Goal: Task Accomplishment & Management: Manage account settings

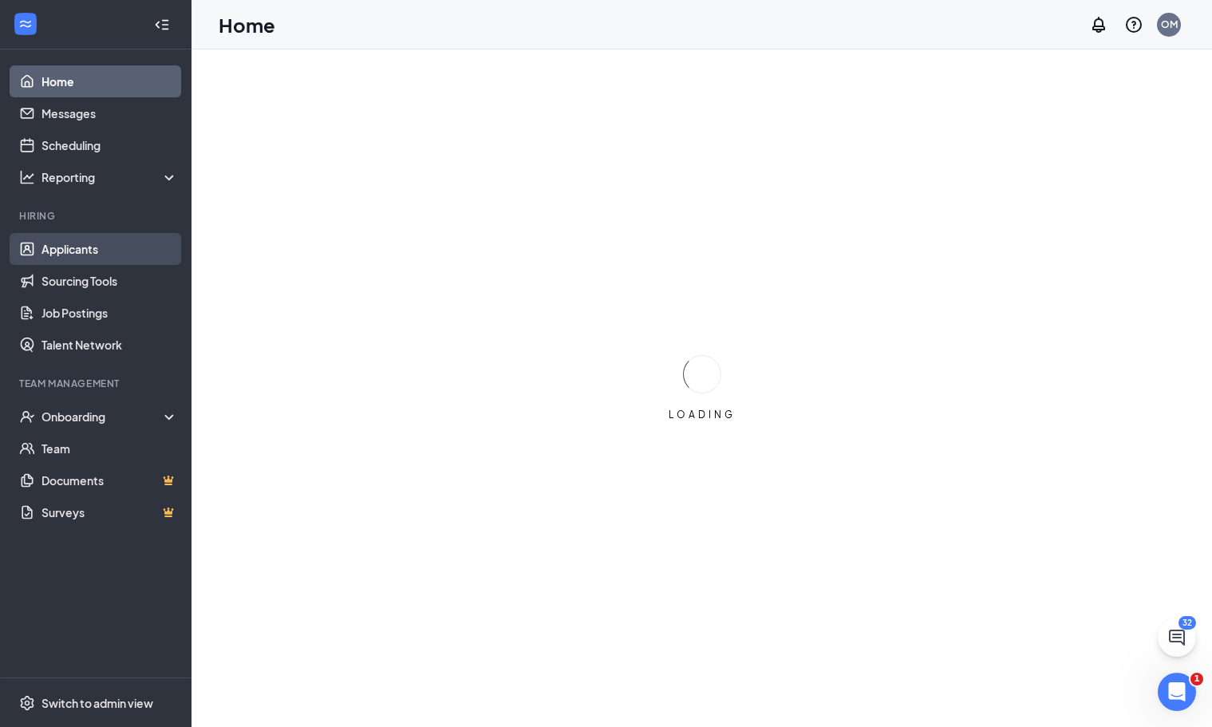
click at [105, 242] on link "Applicants" at bounding box center [109, 249] width 136 height 32
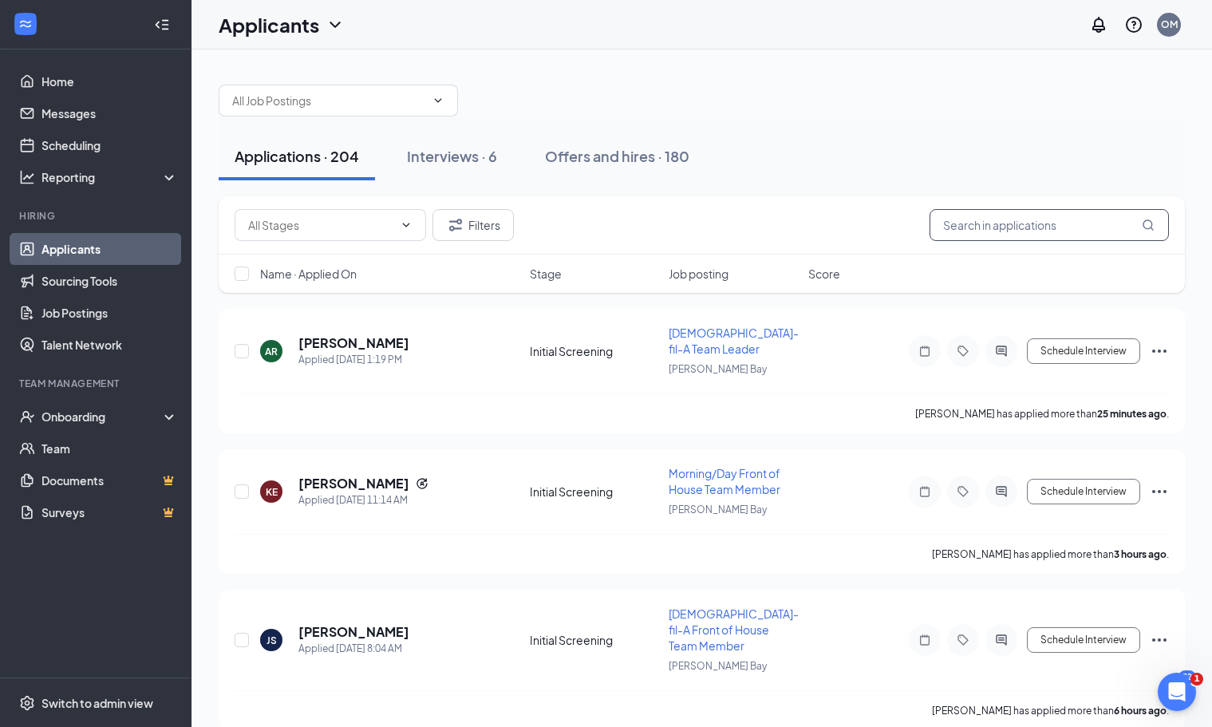
click at [955, 226] on input "text" at bounding box center [1049, 225] width 239 height 32
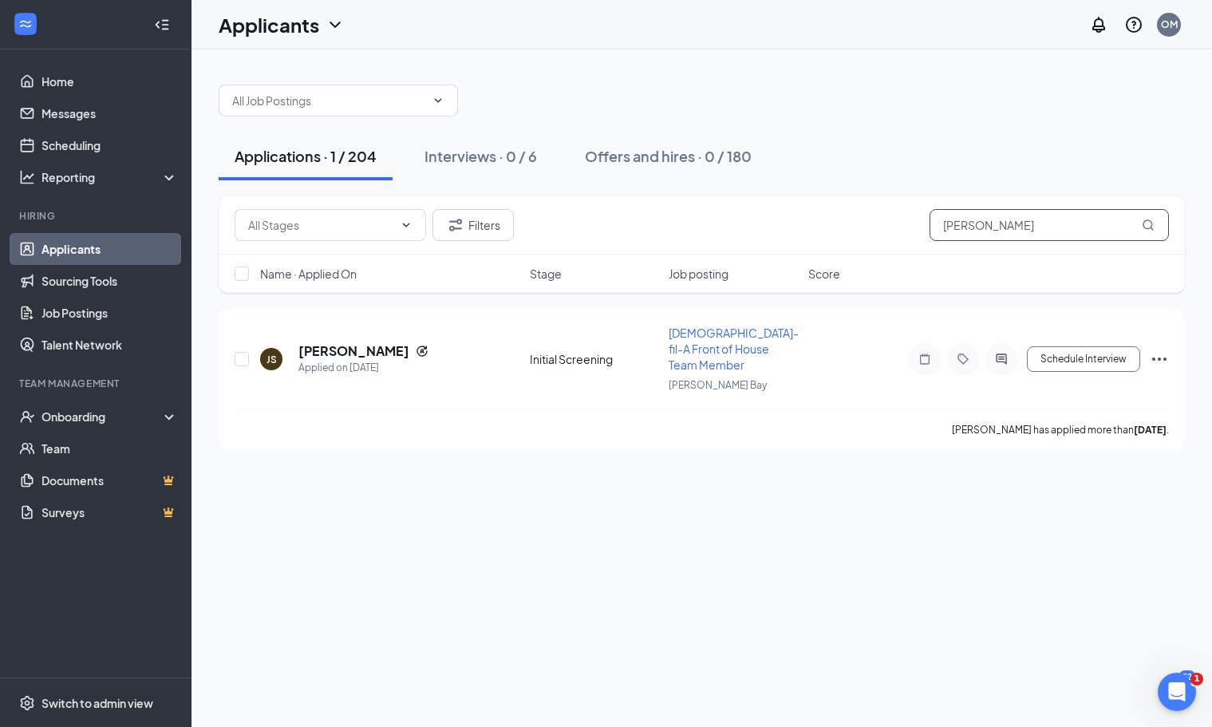
type input "[PERSON_NAME]"
drag, startPoint x: 937, startPoint y: 239, endPoint x: 1161, endPoint y: 353, distance: 251.6
click at [1161, 353] on icon "Ellipses" at bounding box center [1159, 359] width 19 height 19
click at [396, 342] on h5 "[PERSON_NAME]" at bounding box center [353, 351] width 111 height 18
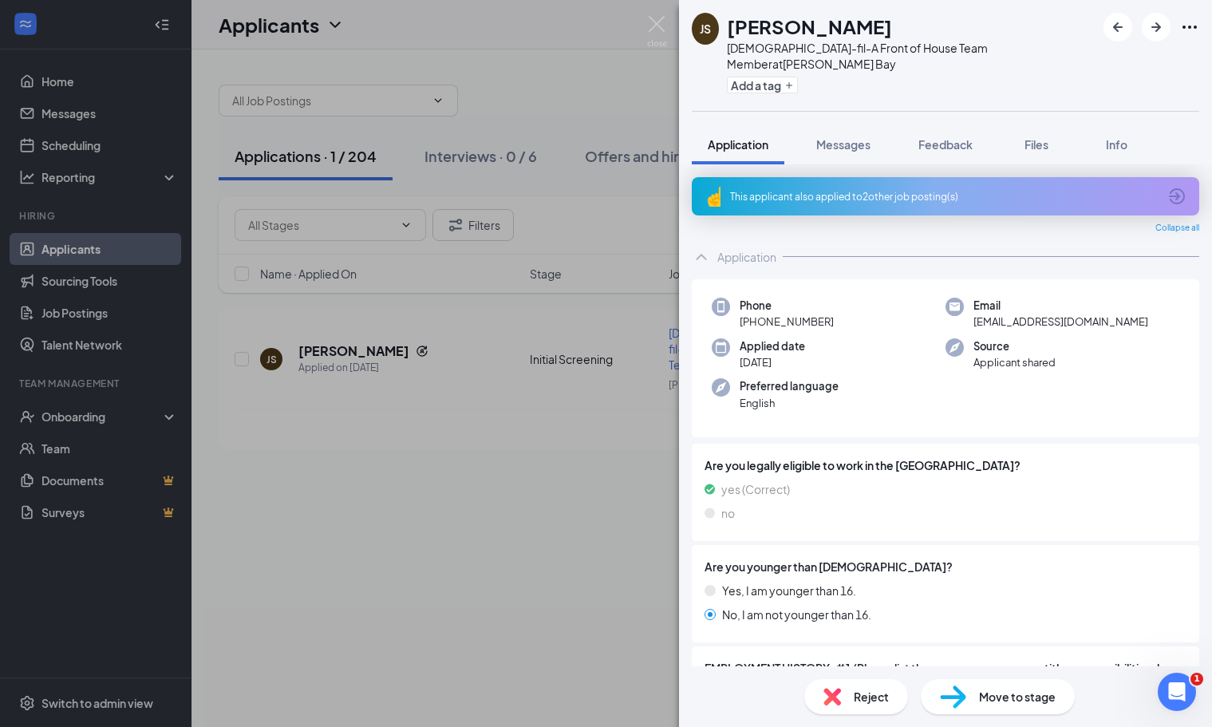
click at [1188, 30] on icon "Ellipses" at bounding box center [1189, 27] width 19 height 19
click at [1002, 682] on div "Move to stage" at bounding box center [998, 696] width 154 height 35
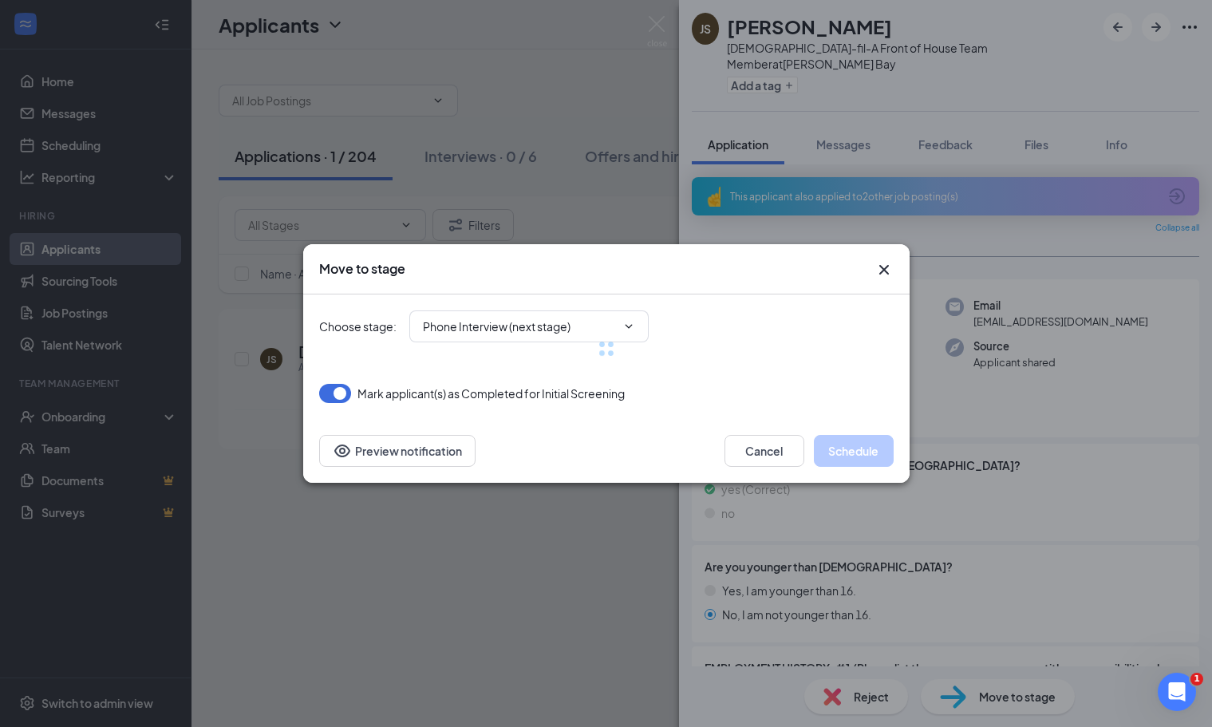
click at [496, 331] on div at bounding box center [606, 348] width 575 height 109
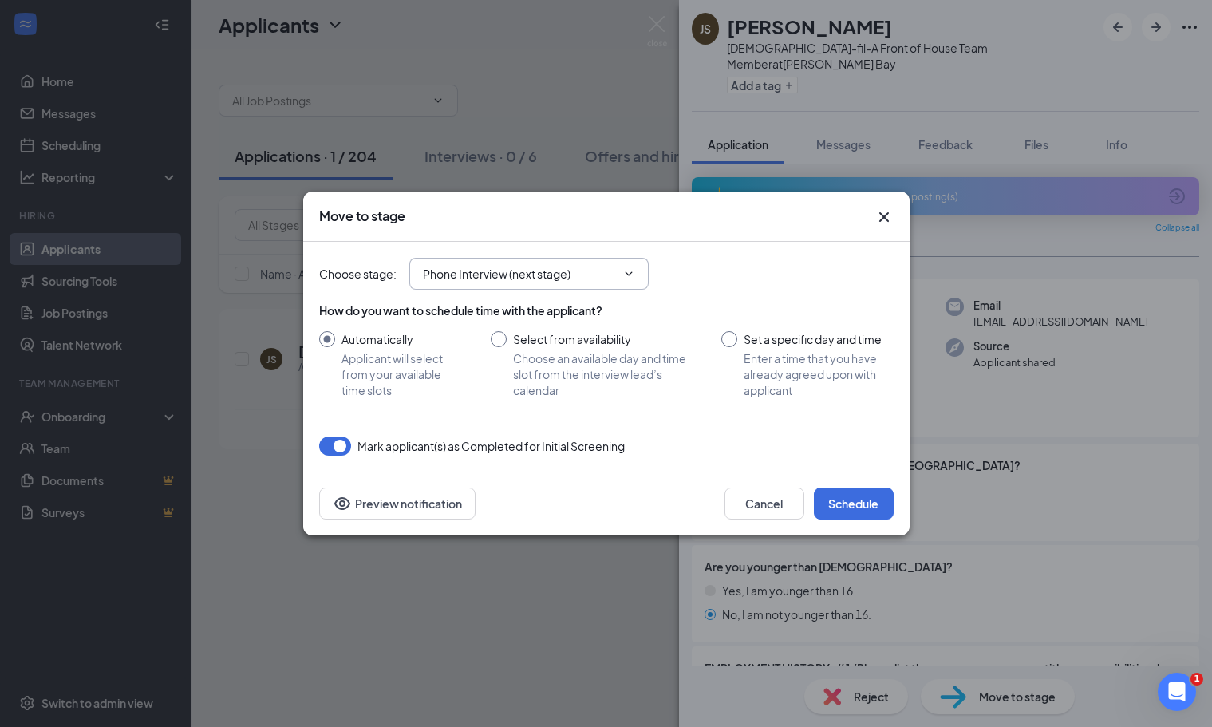
click at [506, 276] on input "Phone Interview (next stage)" at bounding box center [519, 274] width 193 height 18
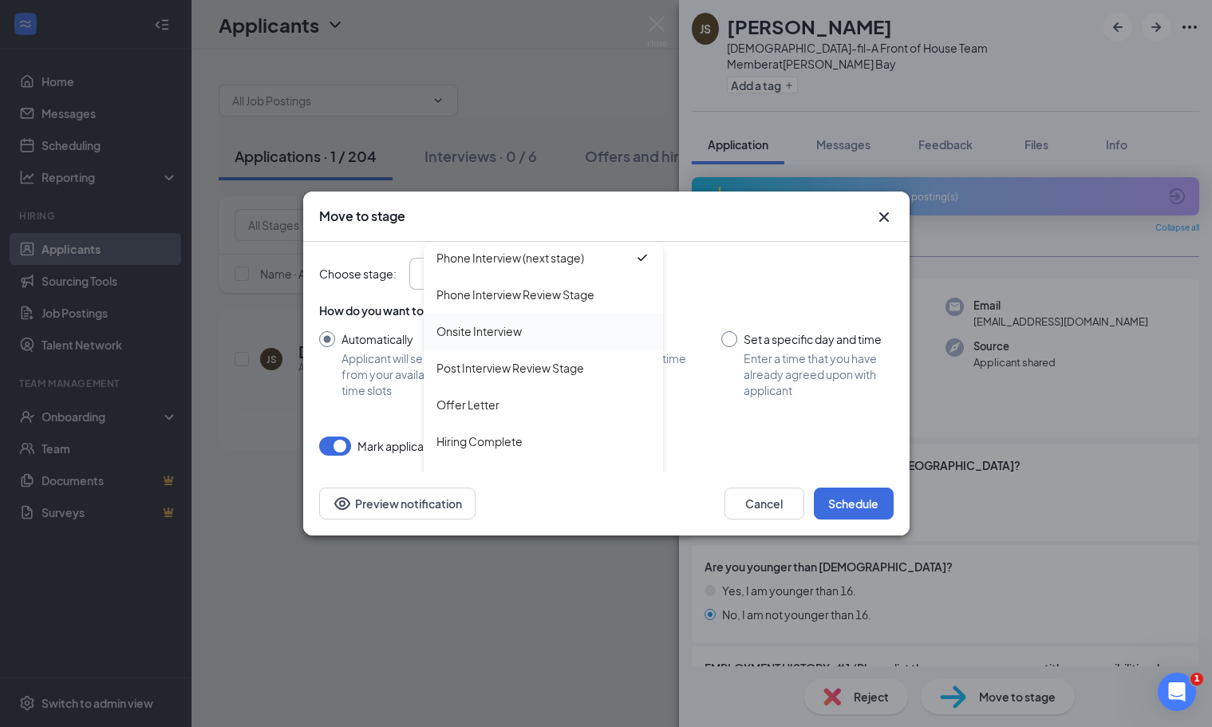
scroll to position [77, 0]
click at [504, 407] on div "Offer Letter" at bounding box center [543, 404] width 214 height 18
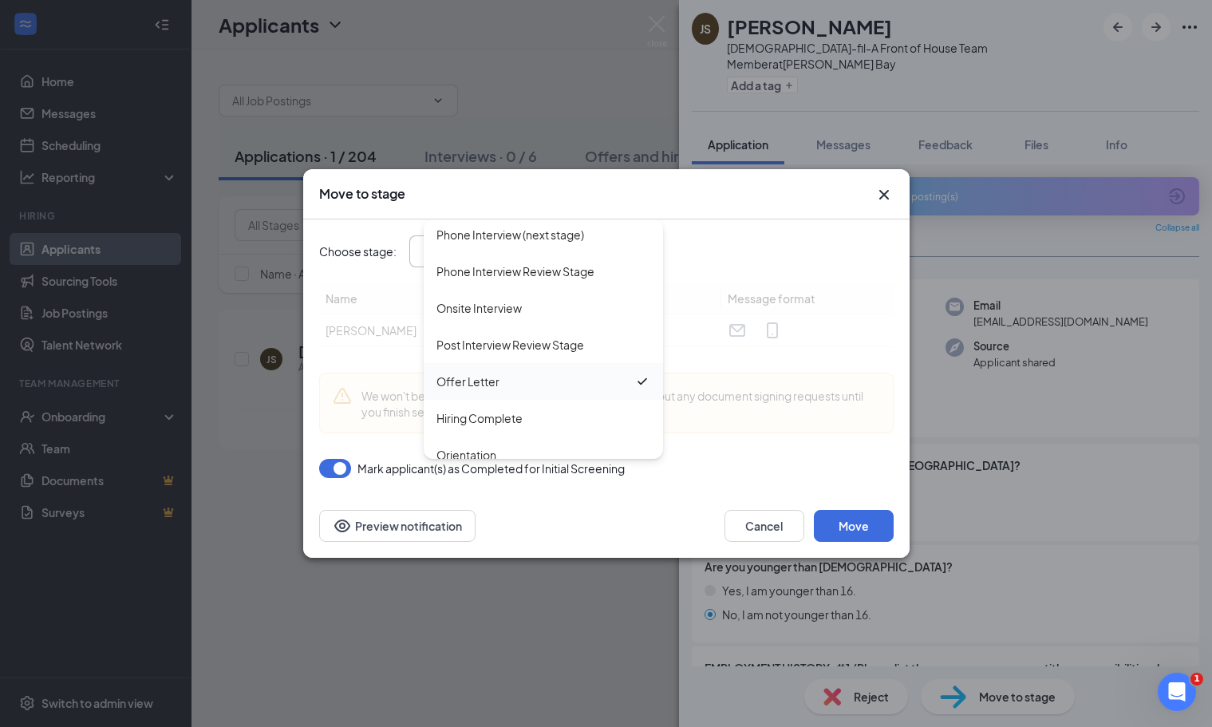
type input "Offer Letter"
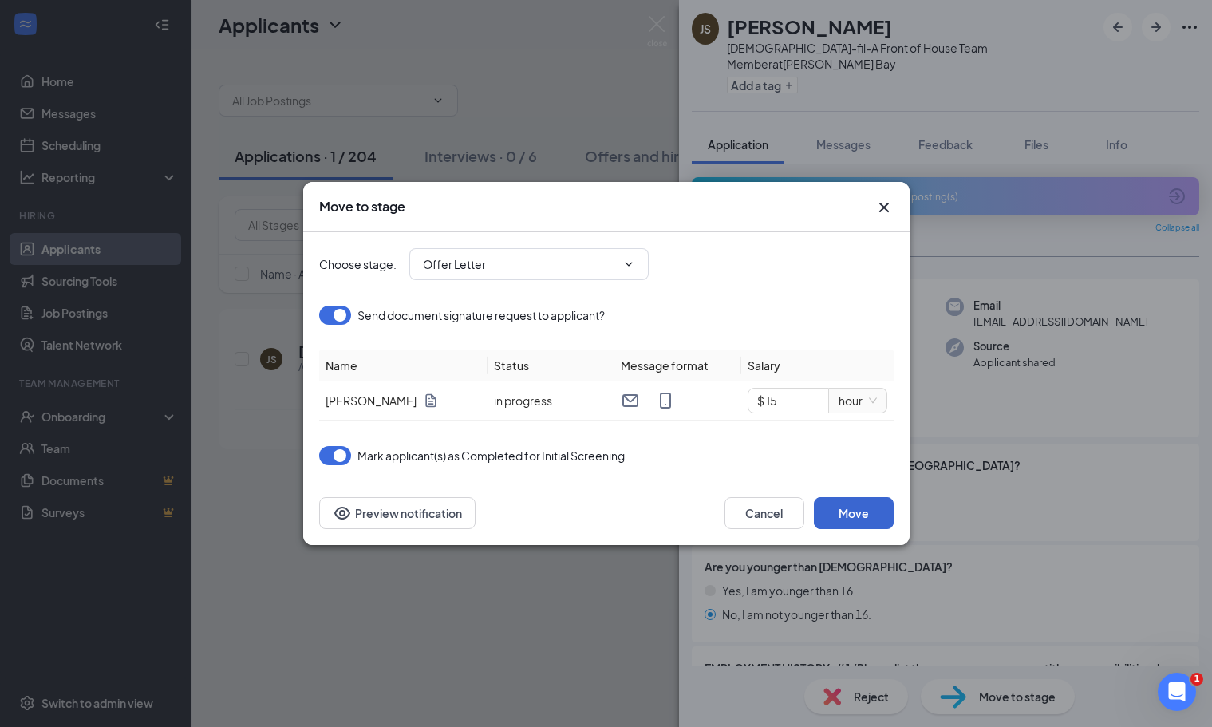
click at [869, 508] on button "Move" at bounding box center [854, 513] width 80 height 32
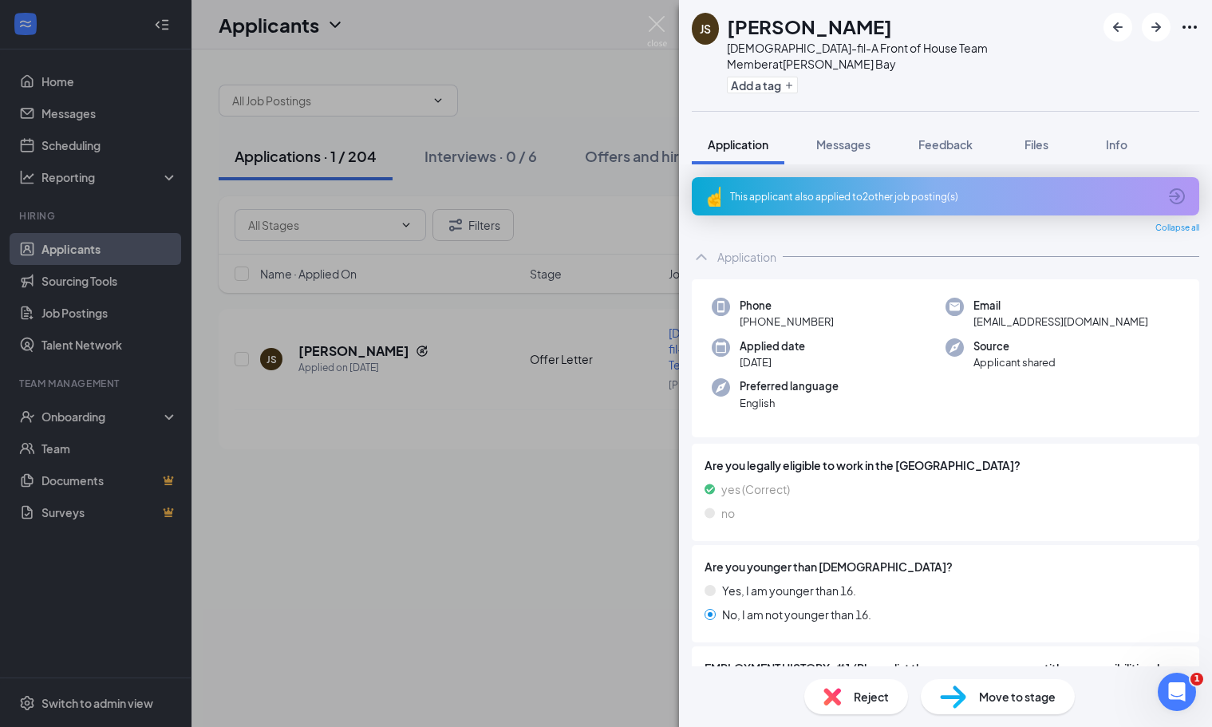
click at [560, 465] on div "[PERSON_NAME] [DEMOGRAPHIC_DATA]-fil-A Front of House Team Member at [PERSON_NA…" at bounding box center [606, 363] width 1212 height 727
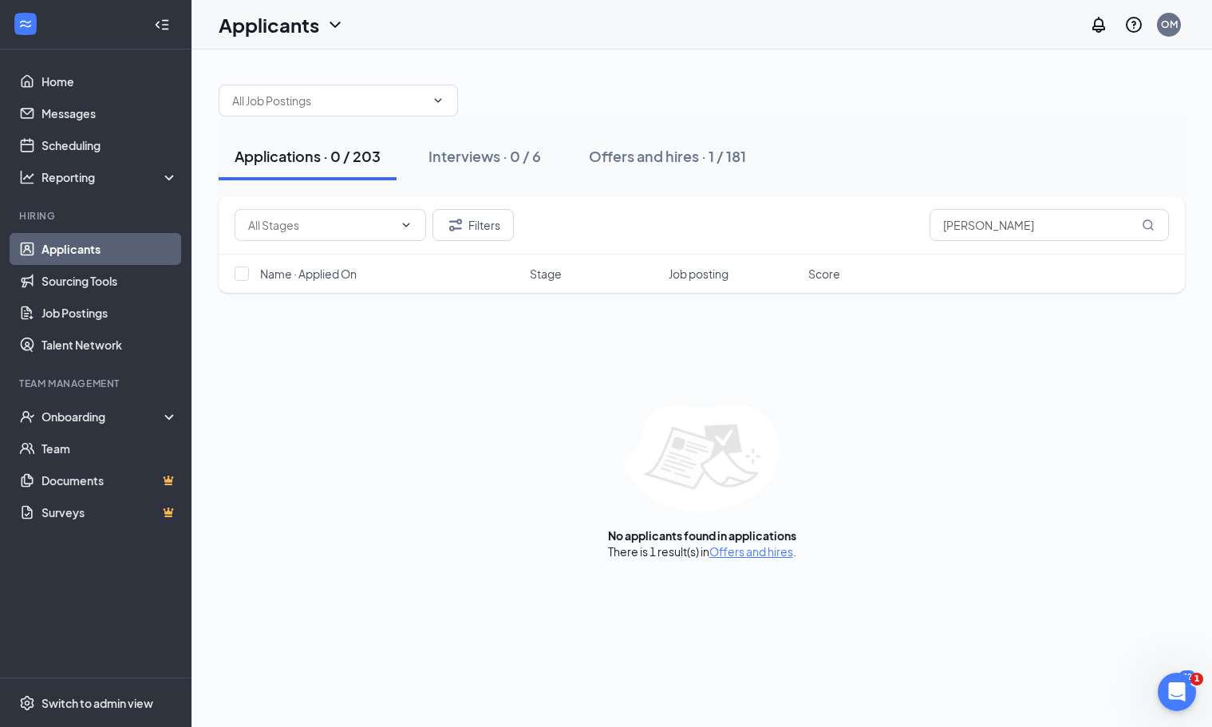
click at [85, 255] on link "Applicants" at bounding box center [109, 249] width 136 height 32
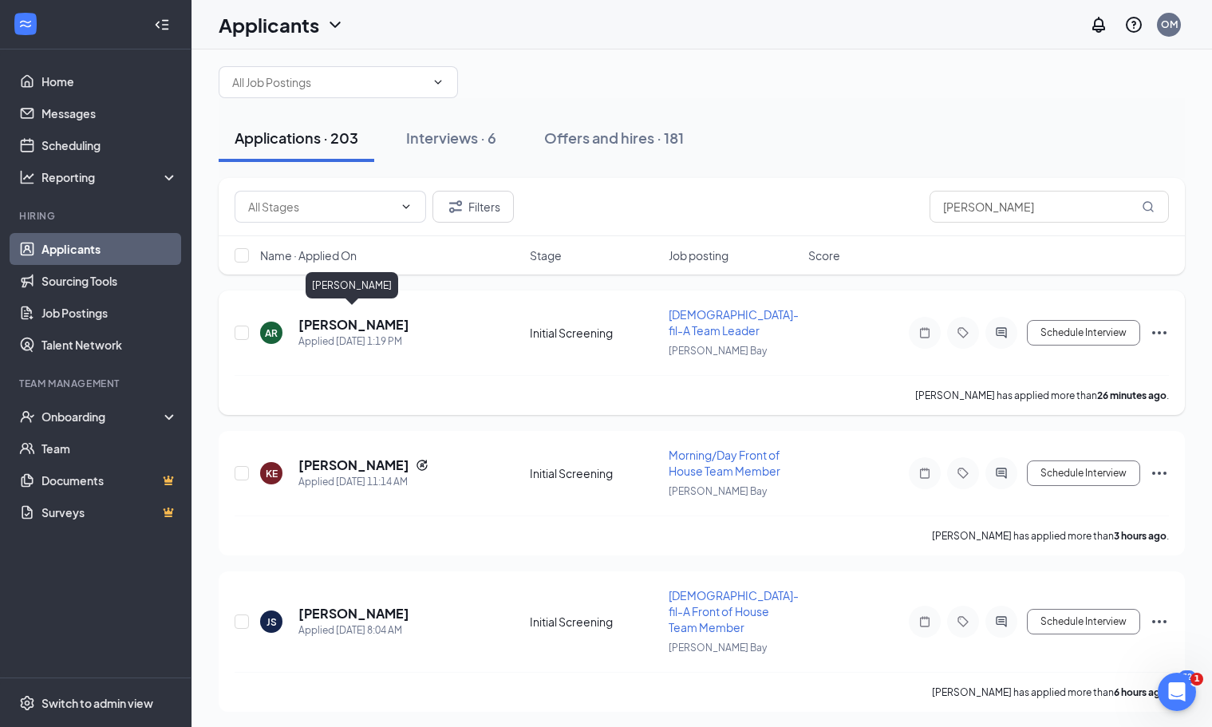
scroll to position [26, 0]
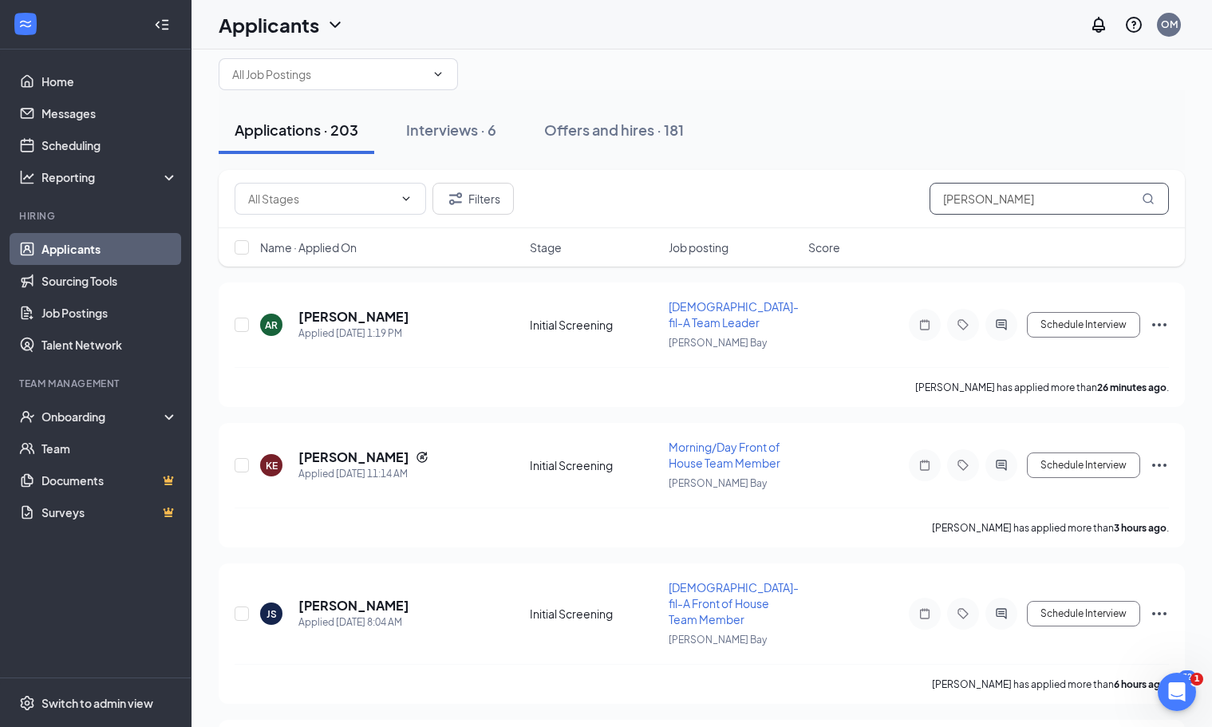
click at [1022, 211] on input "[PERSON_NAME]" at bounding box center [1049, 199] width 239 height 32
click at [835, 131] on div "Applications · 203 Interviews · 6 Offers and hires · 181" at bounding box center [702, 130] width 966 height 48
click at [397, 65] on input "text" at bounding box center [328, 74] width 193 height 18
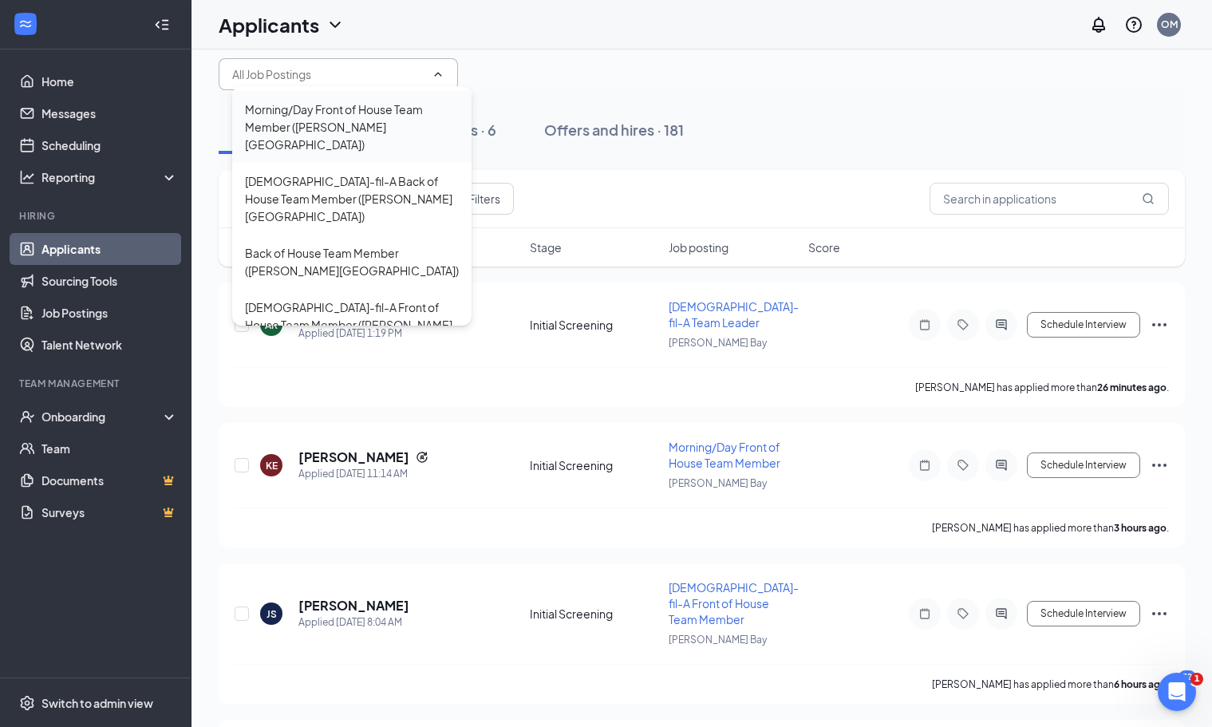
scroll to position [51, 0]
click at [349, 297] on div "[DEMOGRAPHIC_DATA]-fil-A Front of House Team Member ([PERSON_NAME][GEOGRAPHIC_D…" at bounding box center [352, 323] width 214 height 53
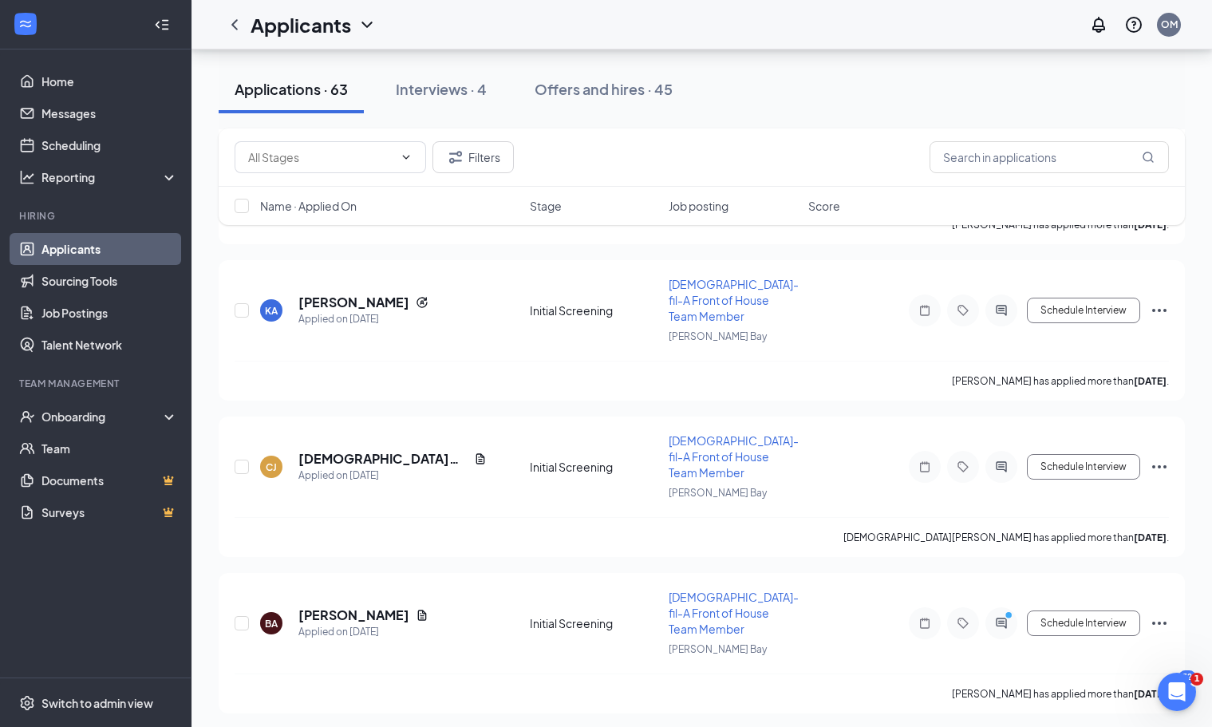
scroll to position [2438, 0]
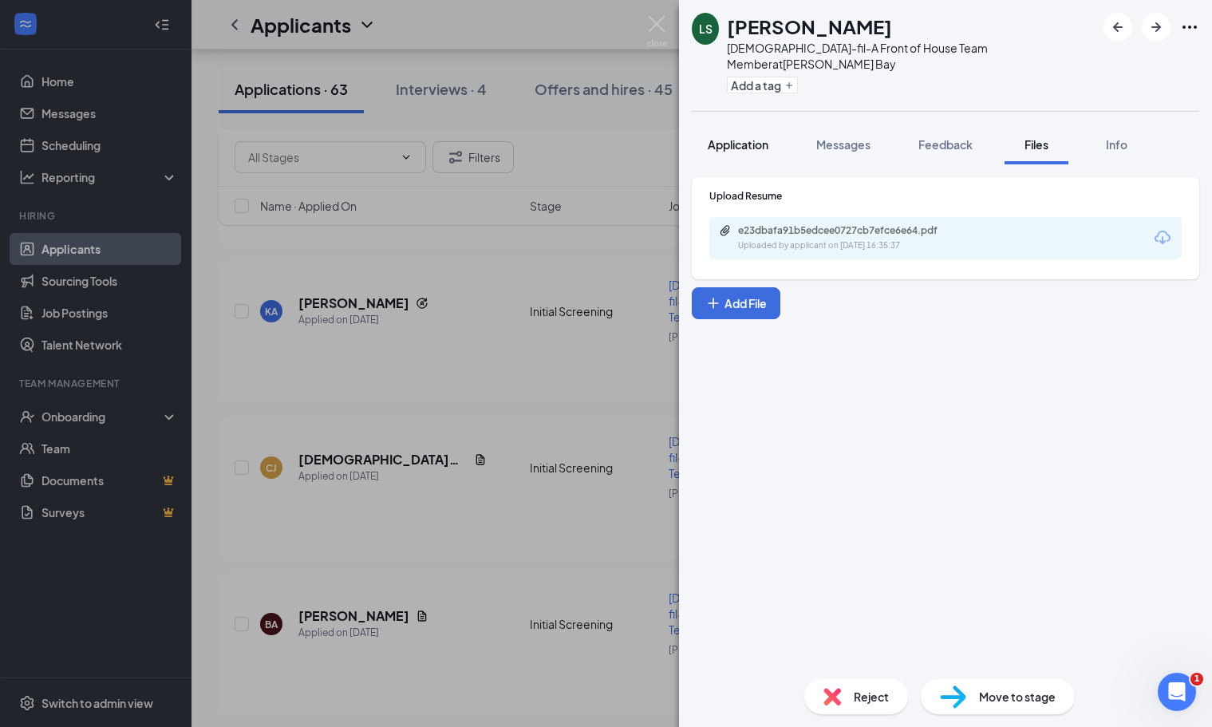
click at [743, 137] on span "Application" at bounding box center [738, 144] width 61 height 14
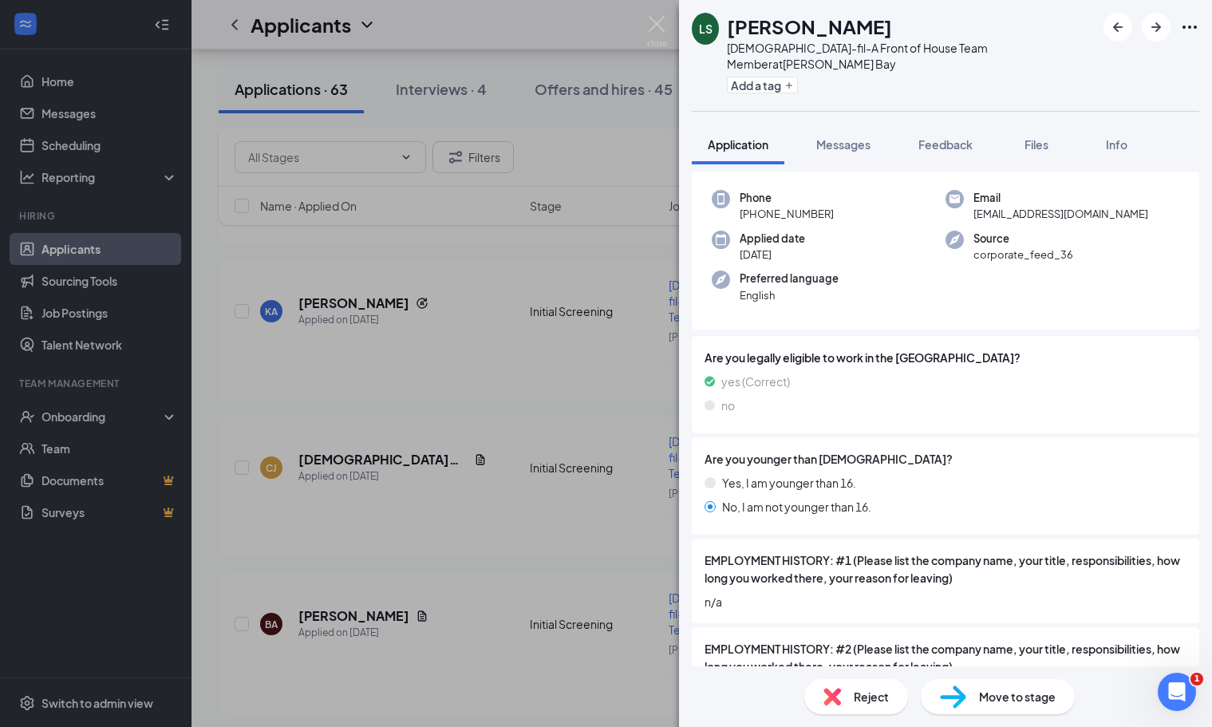
scroll to position [65, 0]
click at [820, 679] on span "n/a" at bounding box center [946, 688] width 482 height 18
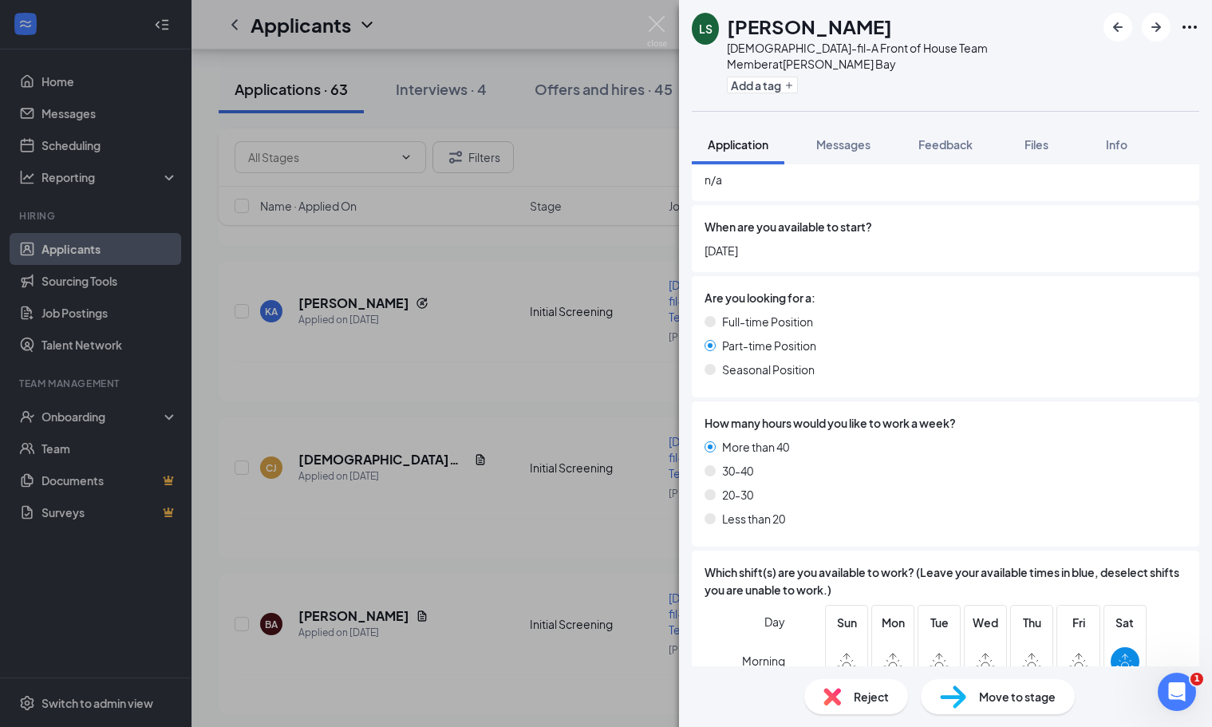
scroll to position [1130, 0]
click at [417, 280] on div "LS [PERSON_NAME][DEMOGRAPHIC_DATA]-fil-A Front of House Team Member at [PERSON_…" at bounding box center [606, 363] width 1212 height 727
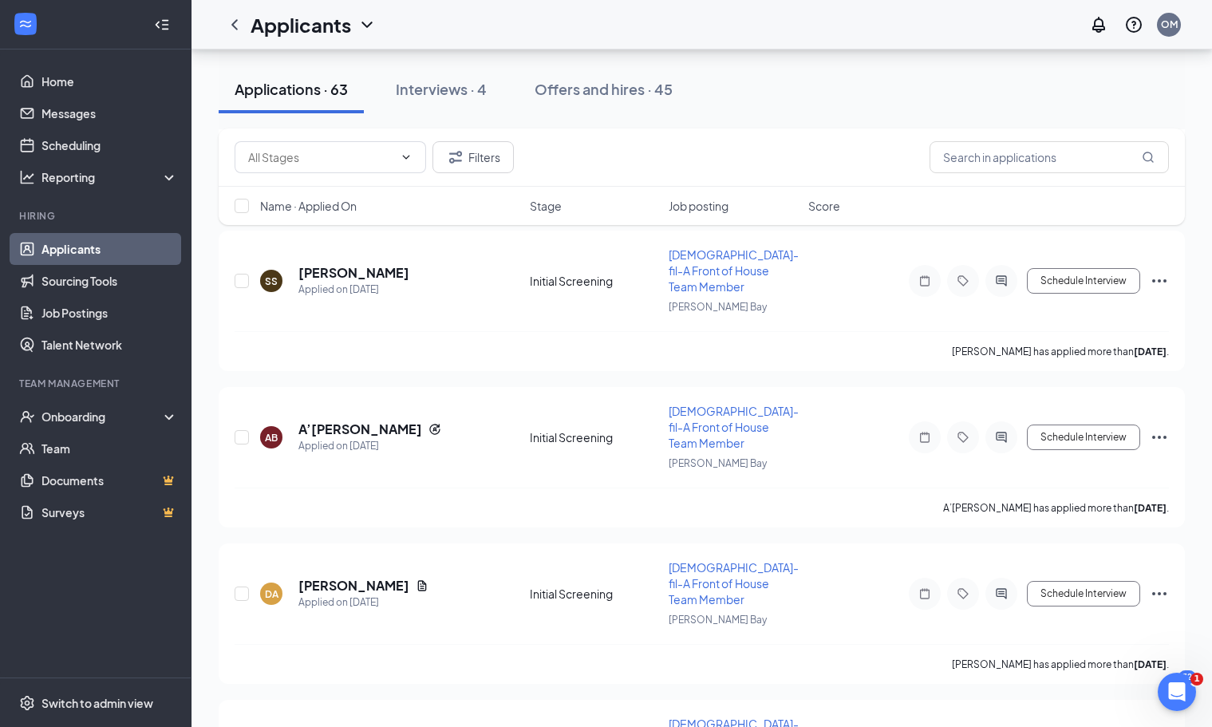
scroll to position [3588, 0]
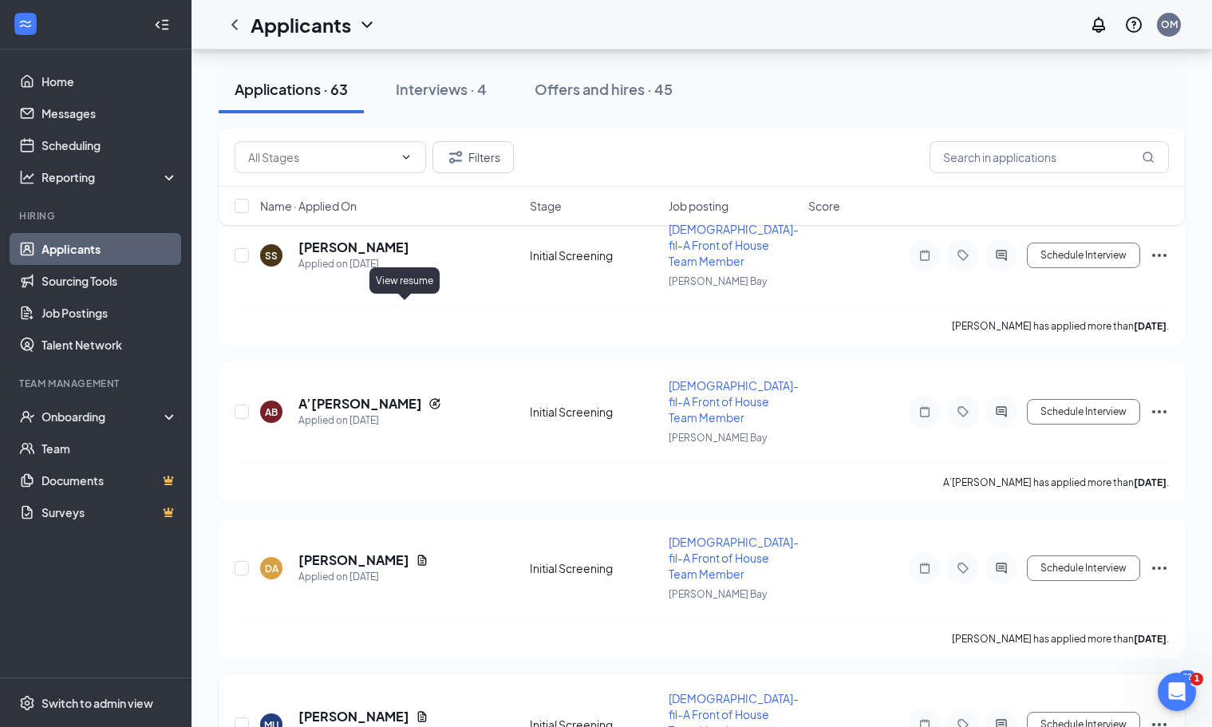
click at [416, 710] on icon "Document" at bounding box center [422, 716] width 13 height 13
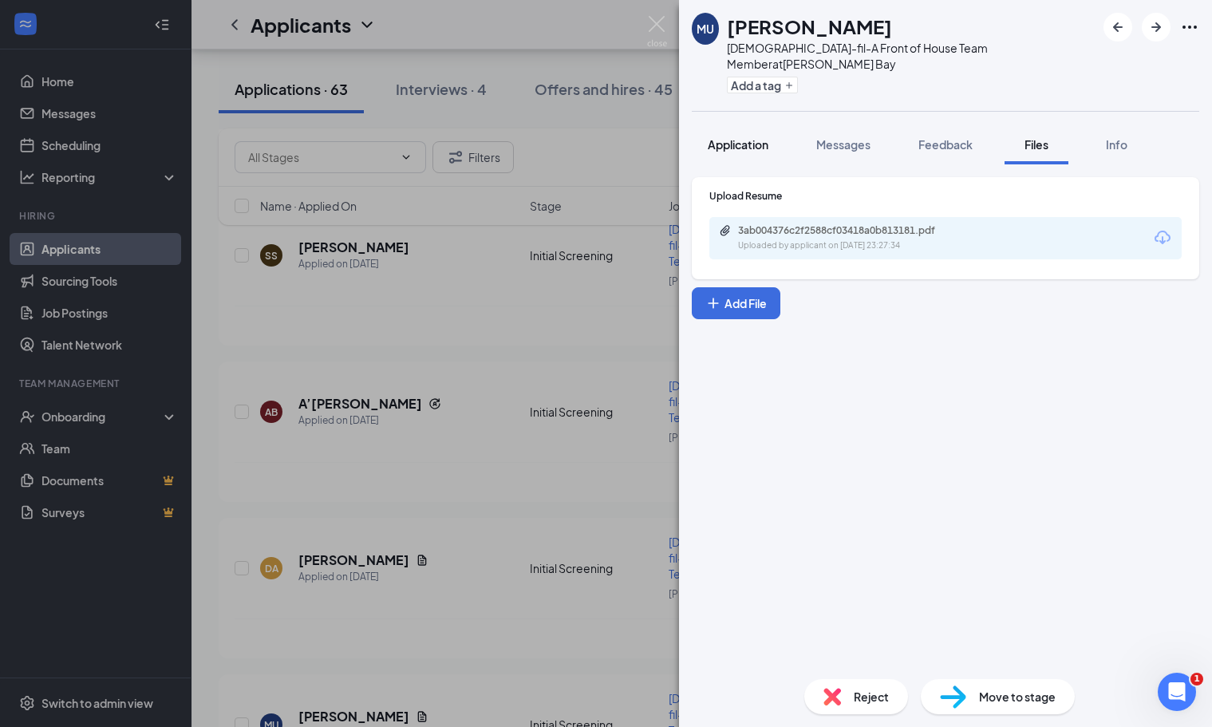
click at [750, 137] on span "Application" at bounding box center [738, 144] width 61 height 14
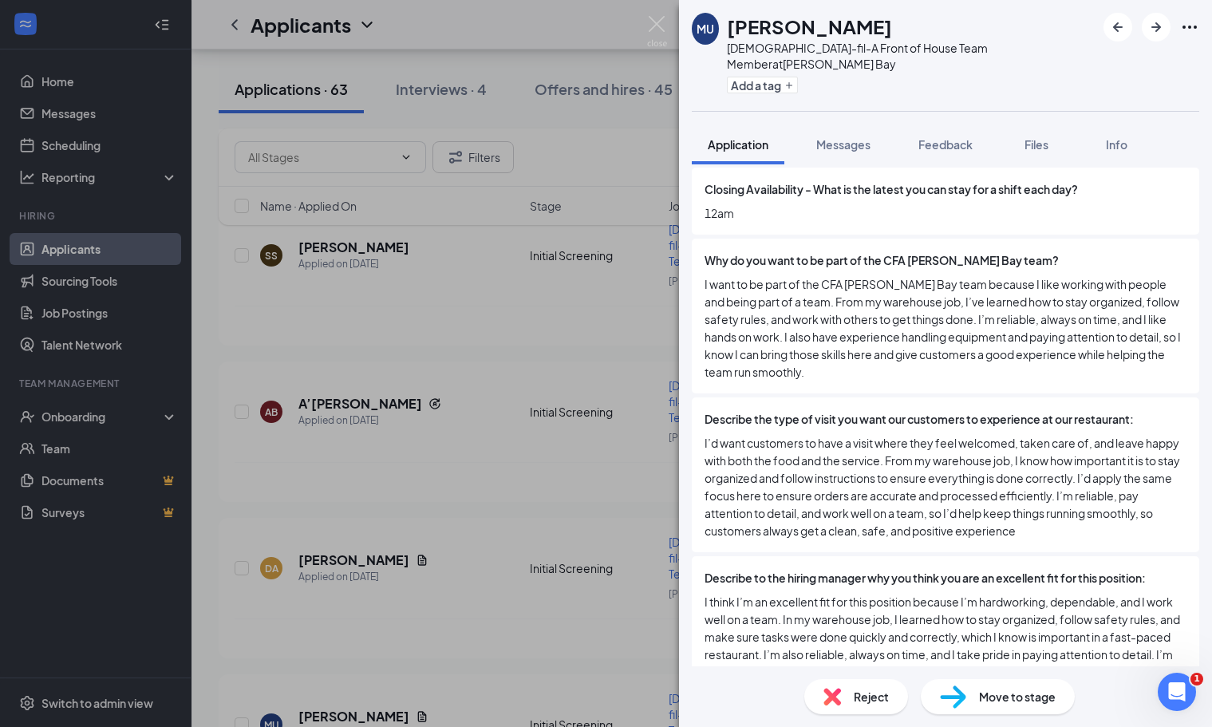
scroll to position [2054, 0]
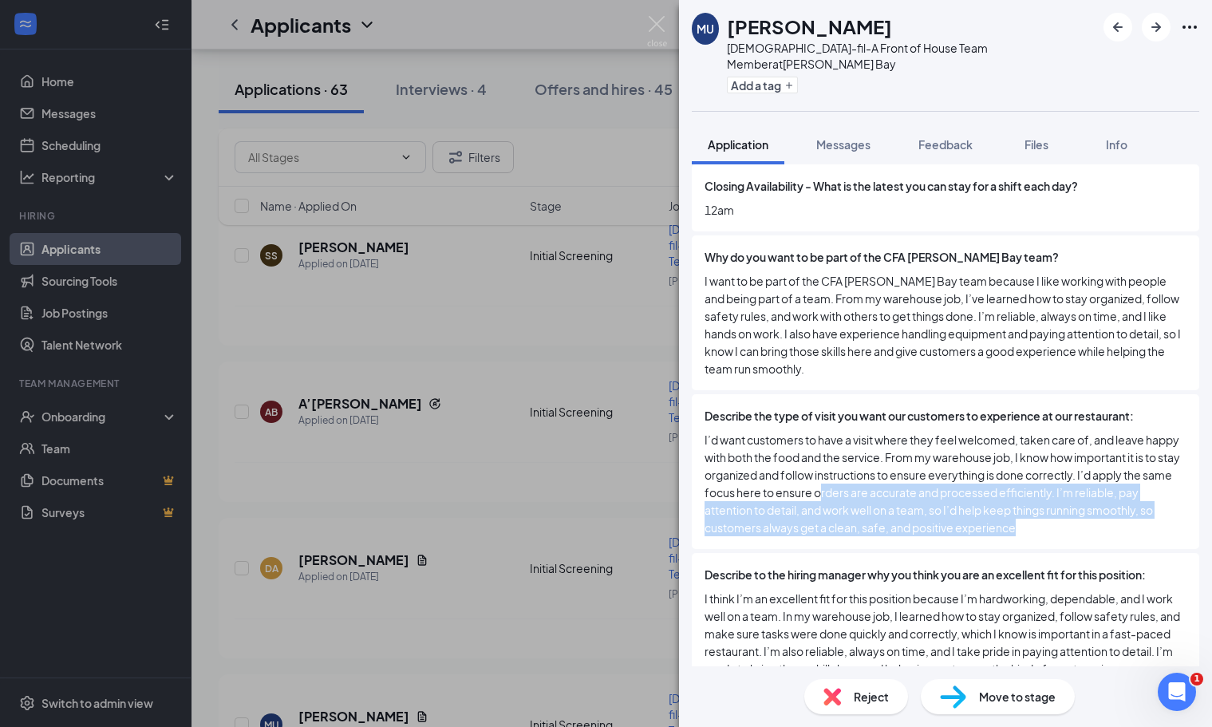
drag, startPoint x: 851, startPoint y: 443, endPoint x: 1049, endPoint y: 468, distance: 198.7
click at [1050, 469] on span "I’d want customers to have a visit where they feel welcomed, taken care of, and…" at bounding box center [946, 483] width 482 height 105
click at [1028, 480] on span "I’d want customers to have a visit where they feel welcomed, taken care of, and…" at bounding box center [946, 483] width 482 height 105
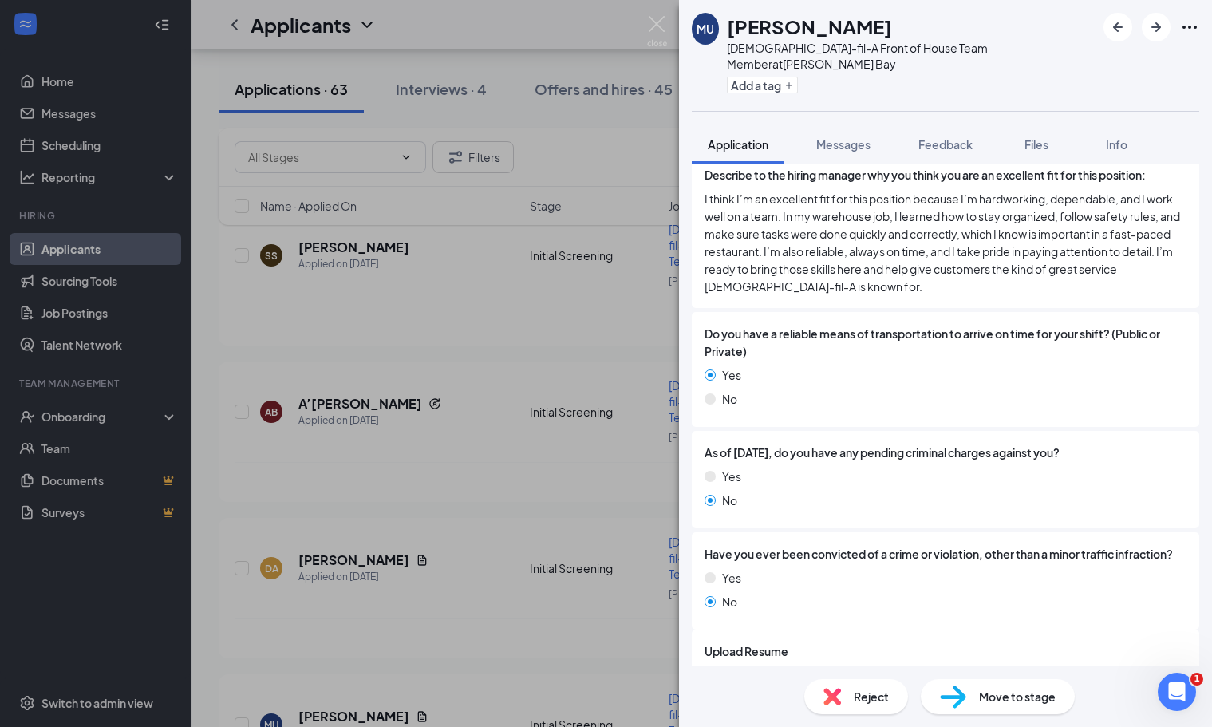
scroll to position [2453, 0]
click at [780, 677] on div "3ab004376c2f2588cf03418a0b813181.pdf" at bounding box center [844, 683] width 223 height 13
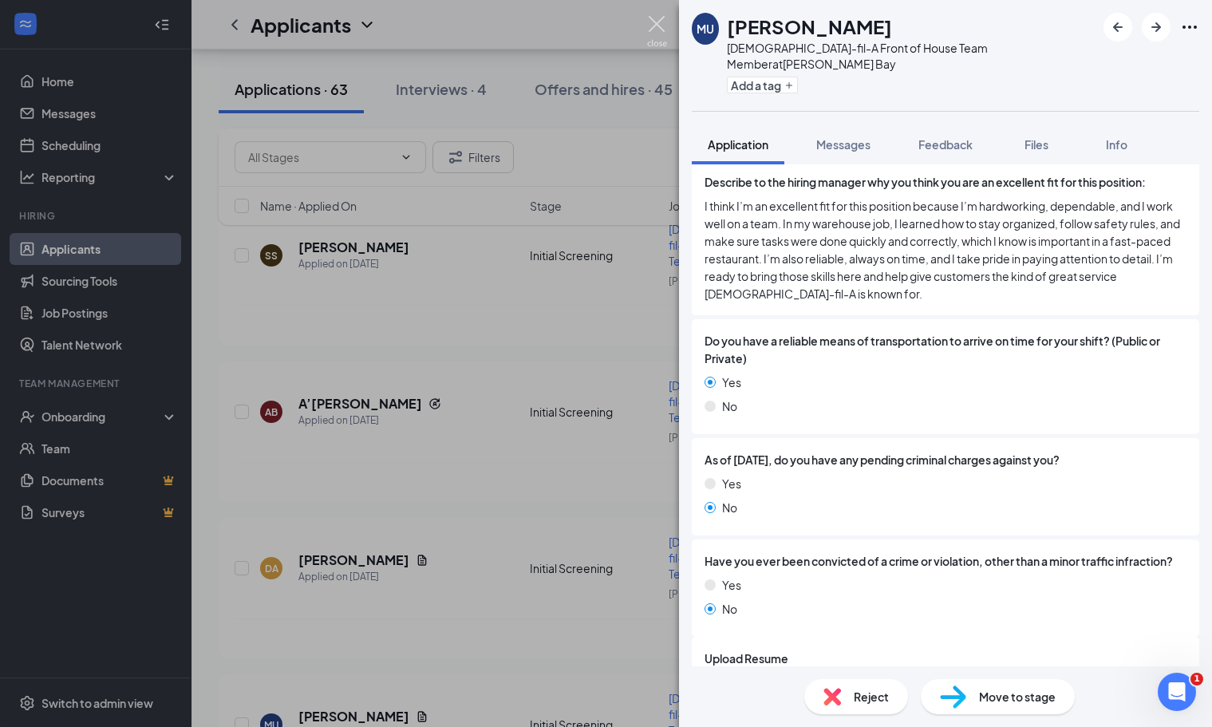
click at [661, 29] on img at bounding box center [657, 31] width 20 height 31
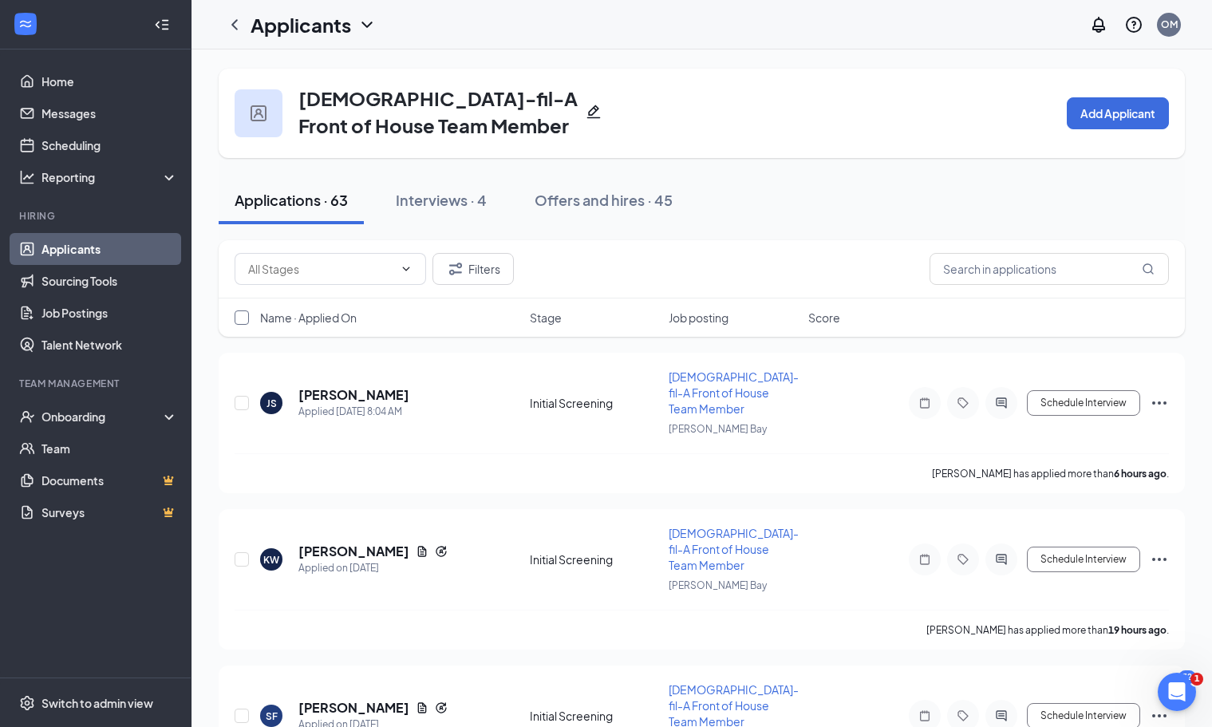
click at [243, 320] on input "checkbox" at bounding box center [242, 317] width 14 height 14
checkbox input "false"
checkbox input "true"
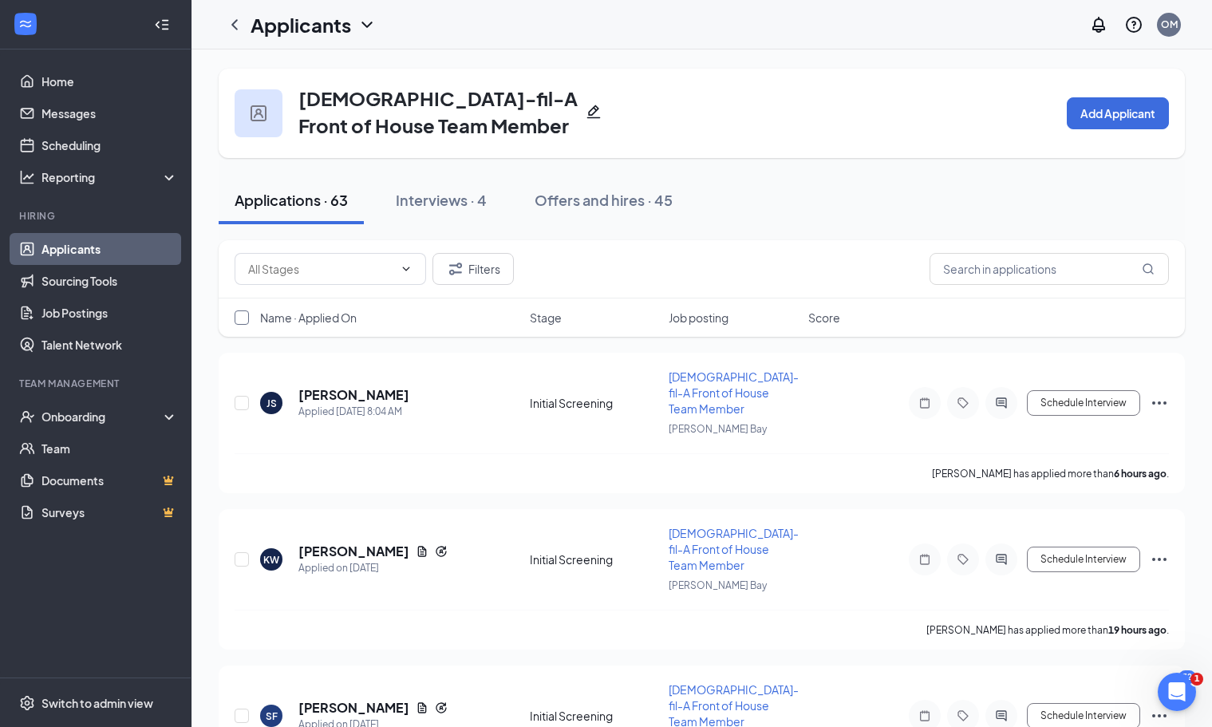
checkbox input "true"
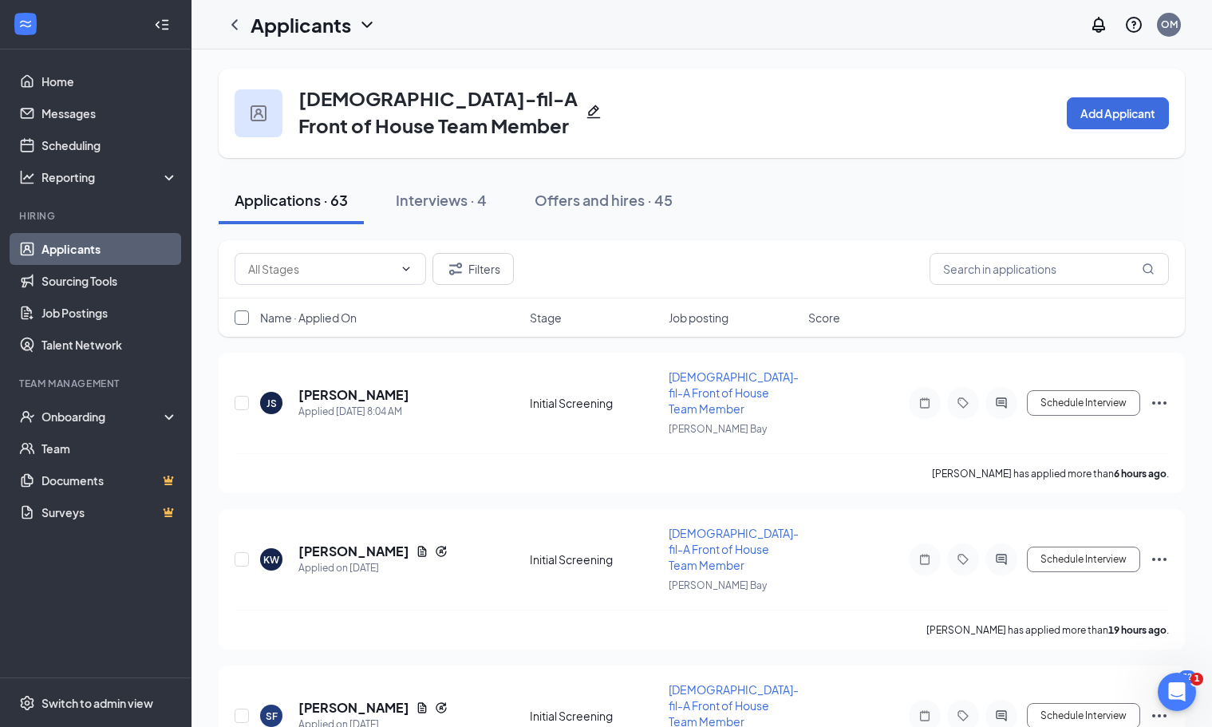
checkbox input "true"
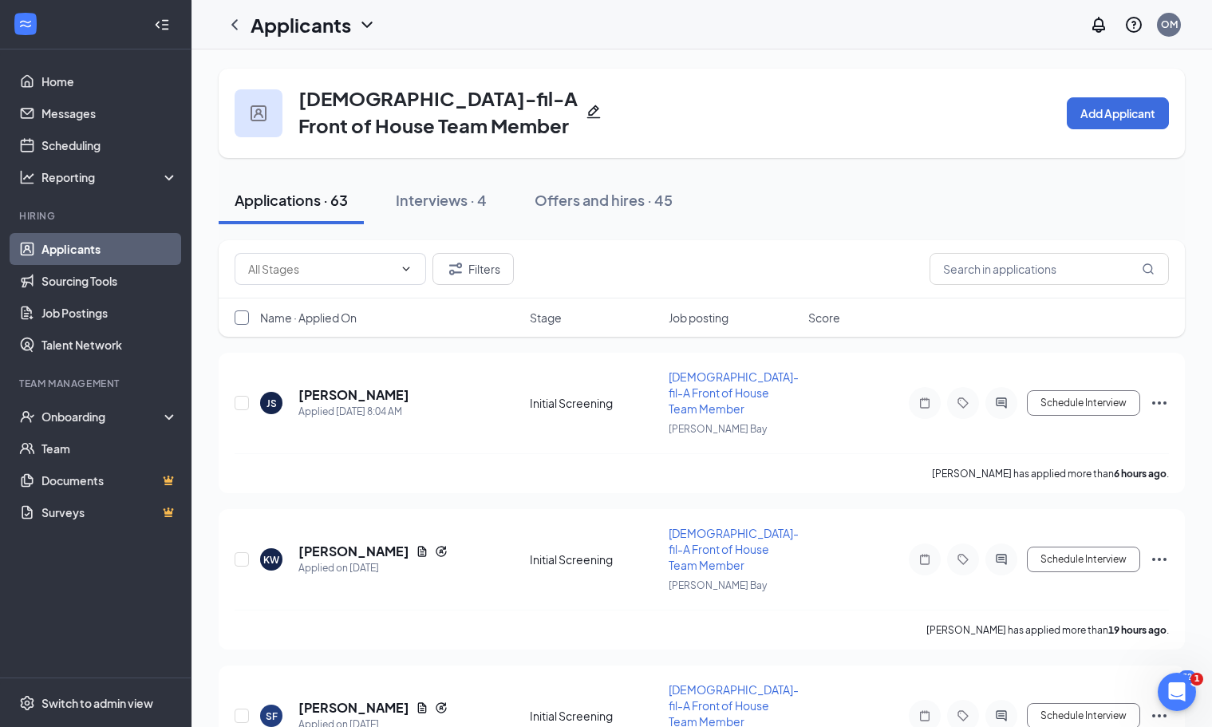
checkbox input "true"
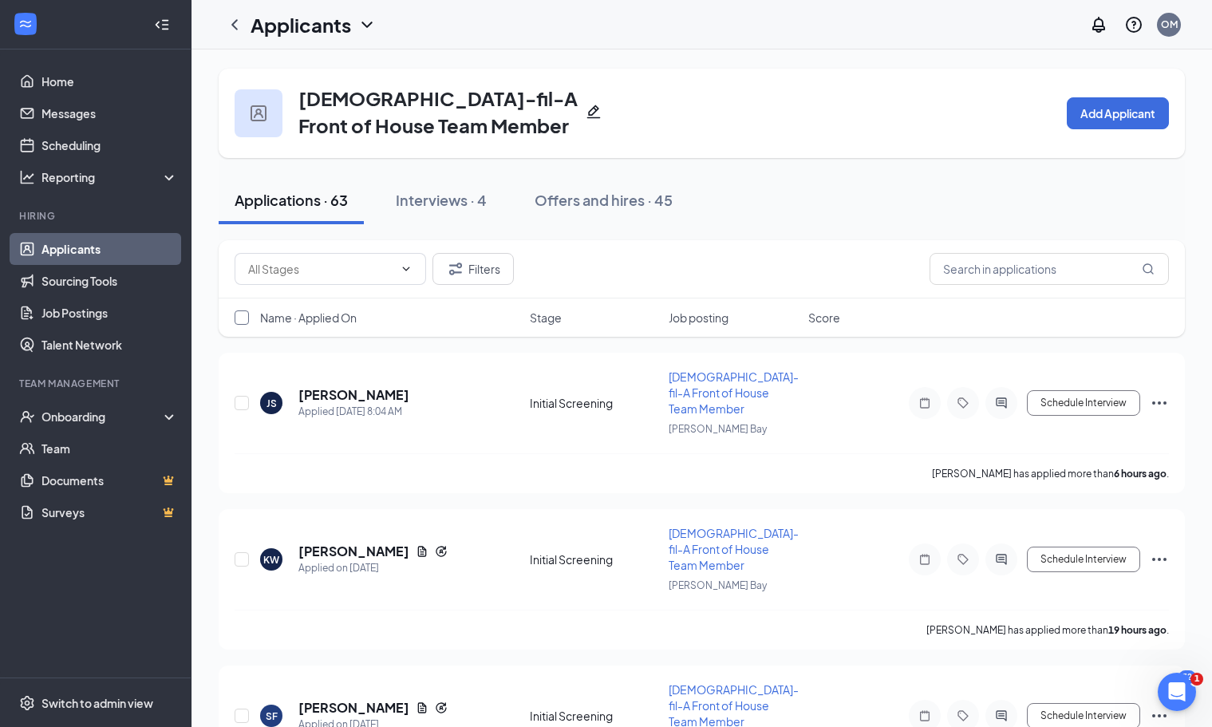
checkbox input "true"
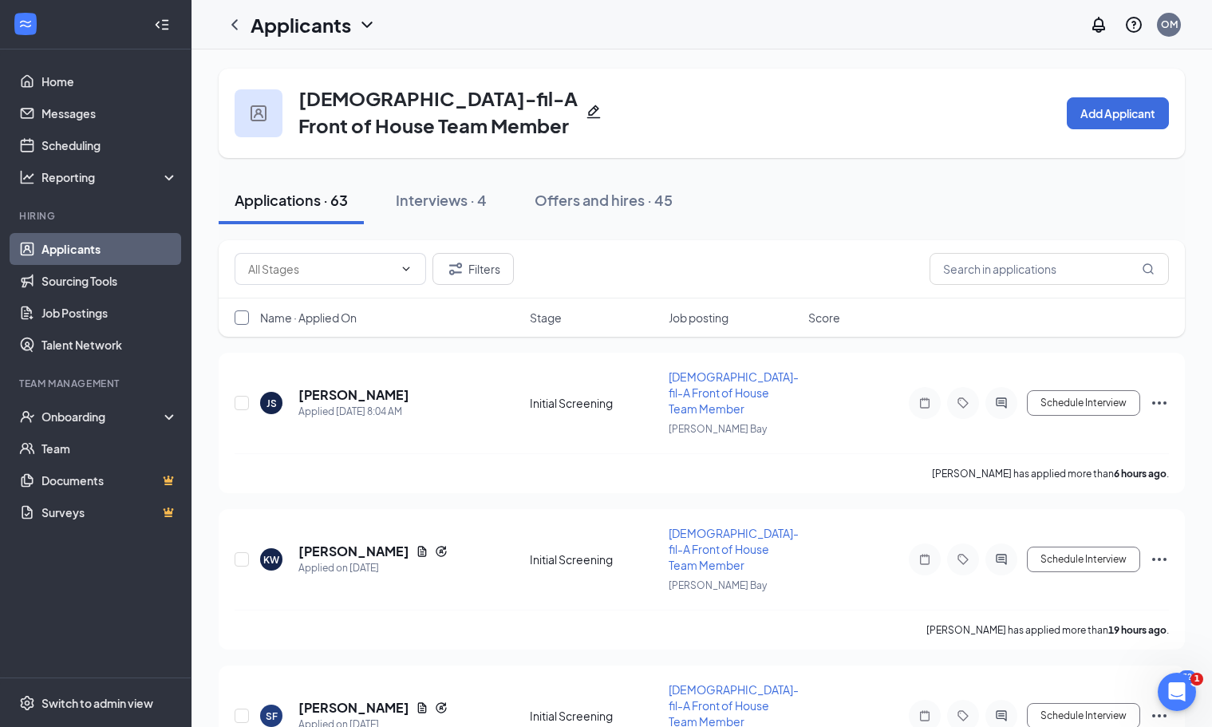
checkbox input "true"
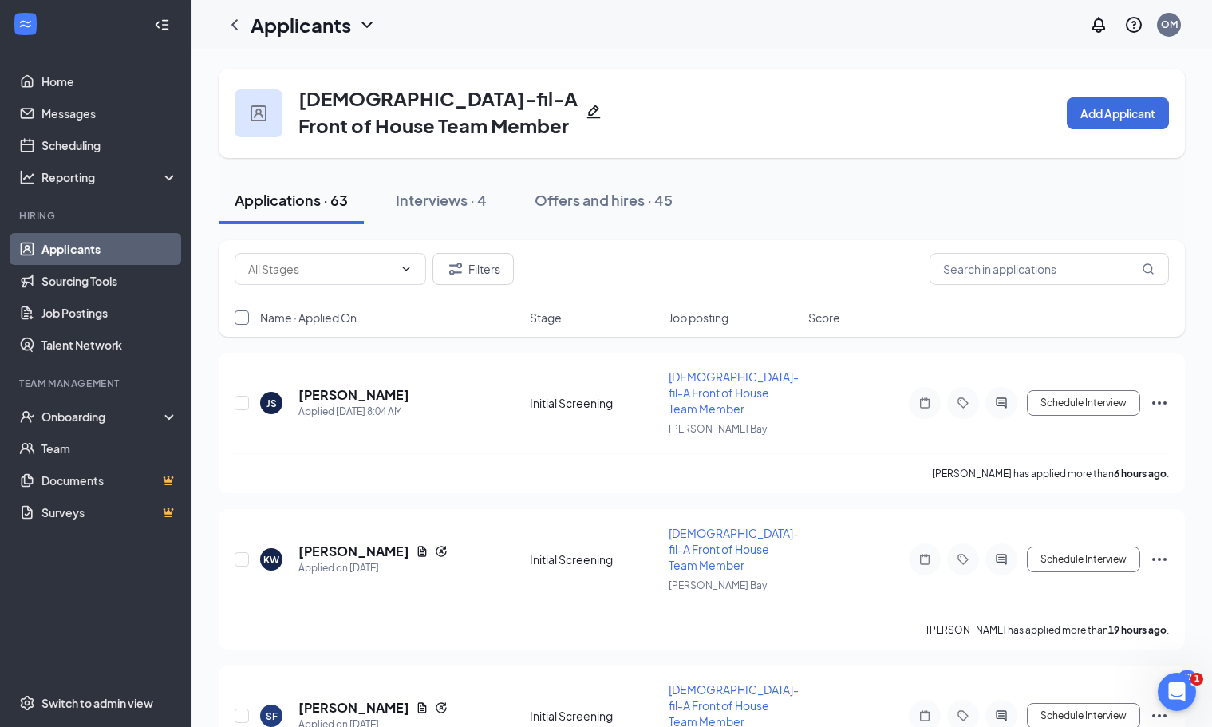
checkbox input "true"
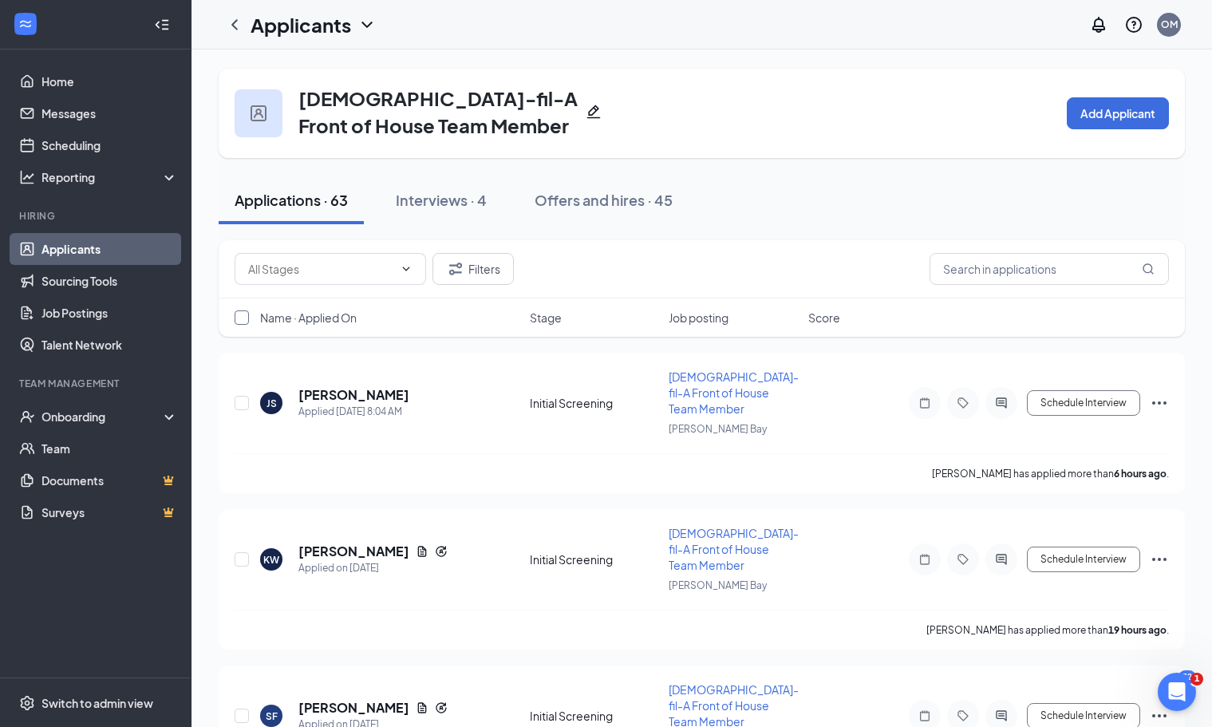
checkbox input "true"
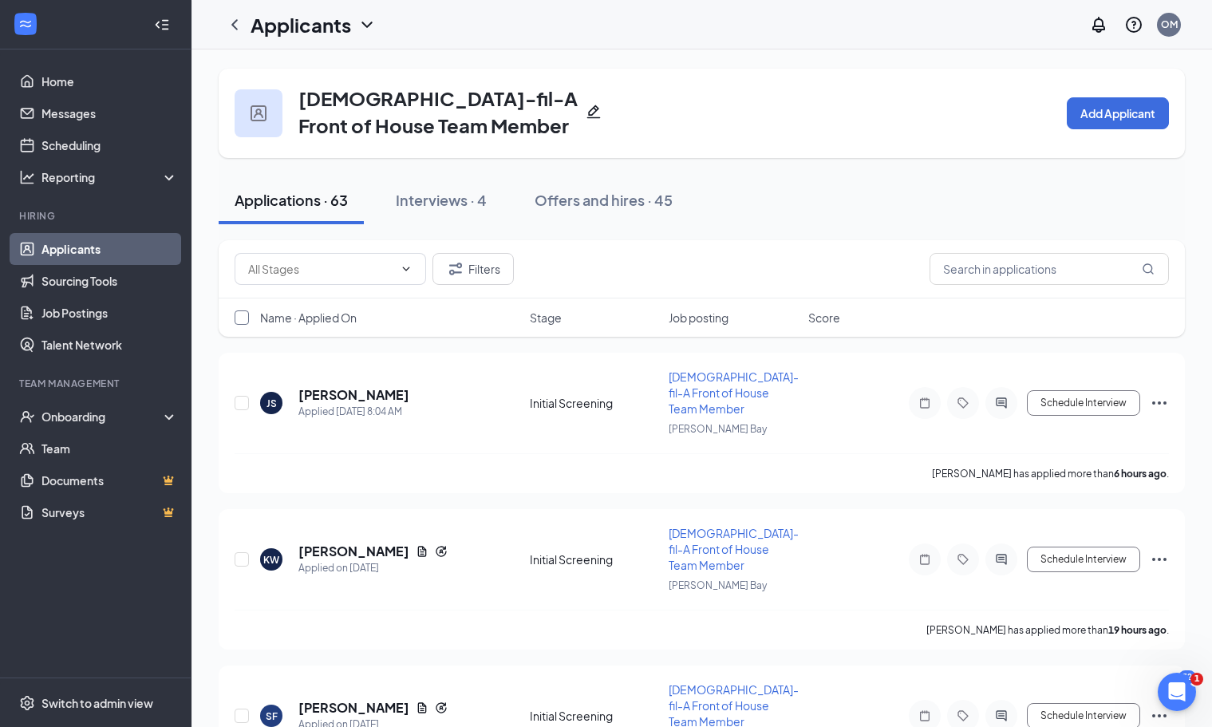
checkbox input "true"
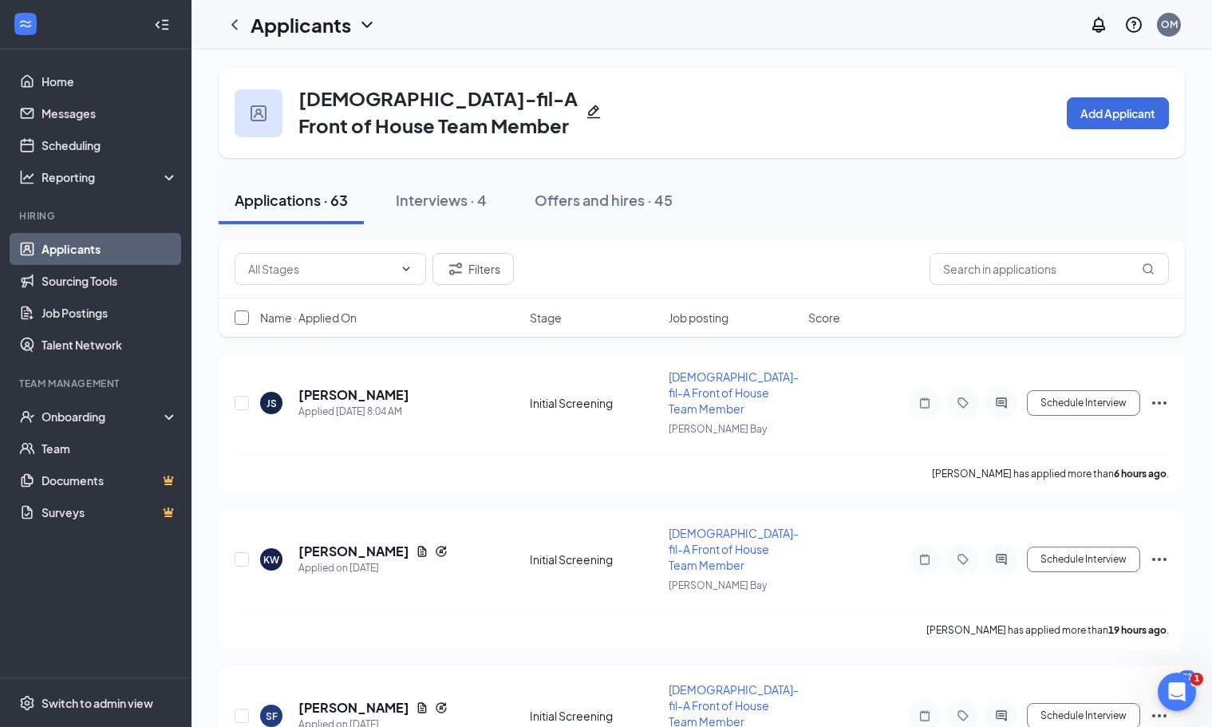
checkbox input "true"
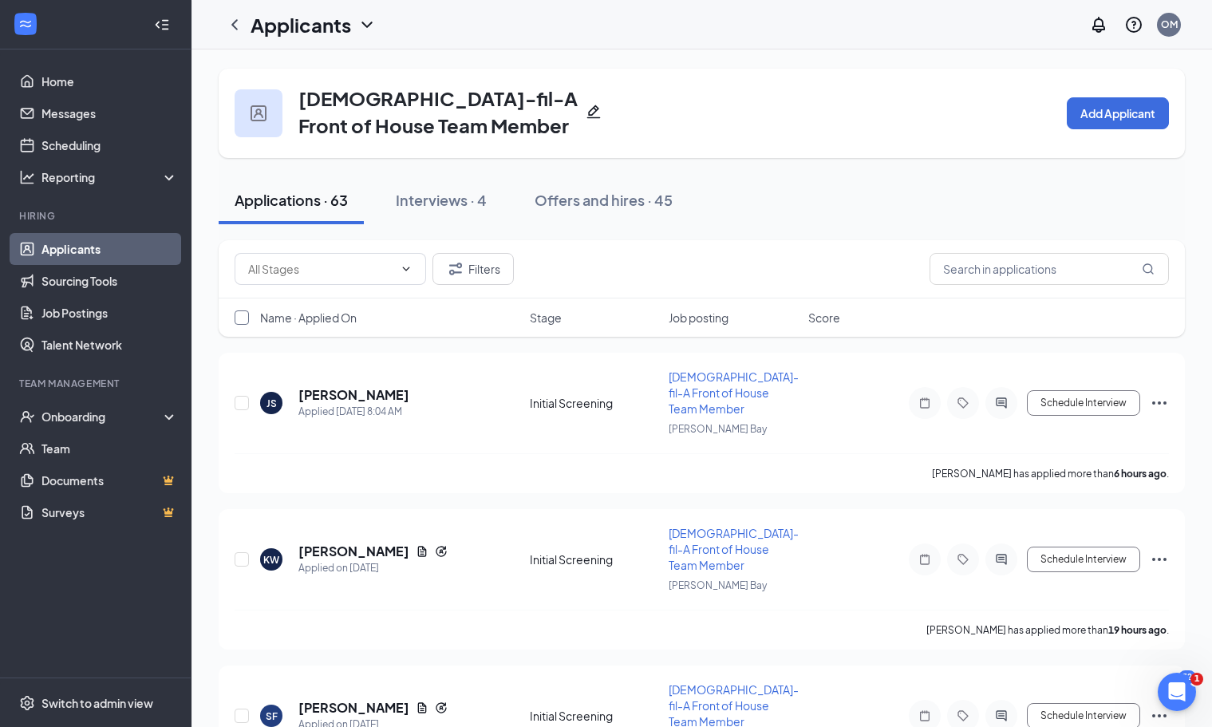
checkbox input "true"
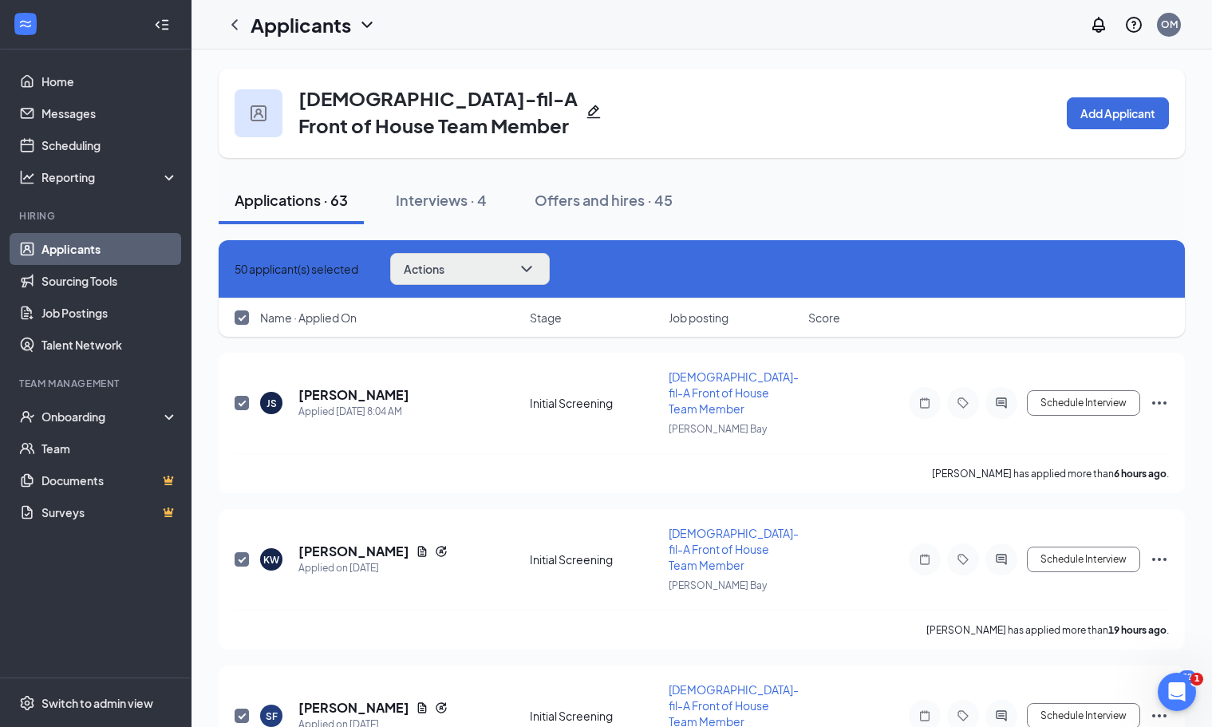
click at [536, 276] on icon "ChevronDown" at bounding box center [526, 268] width 19 height 19
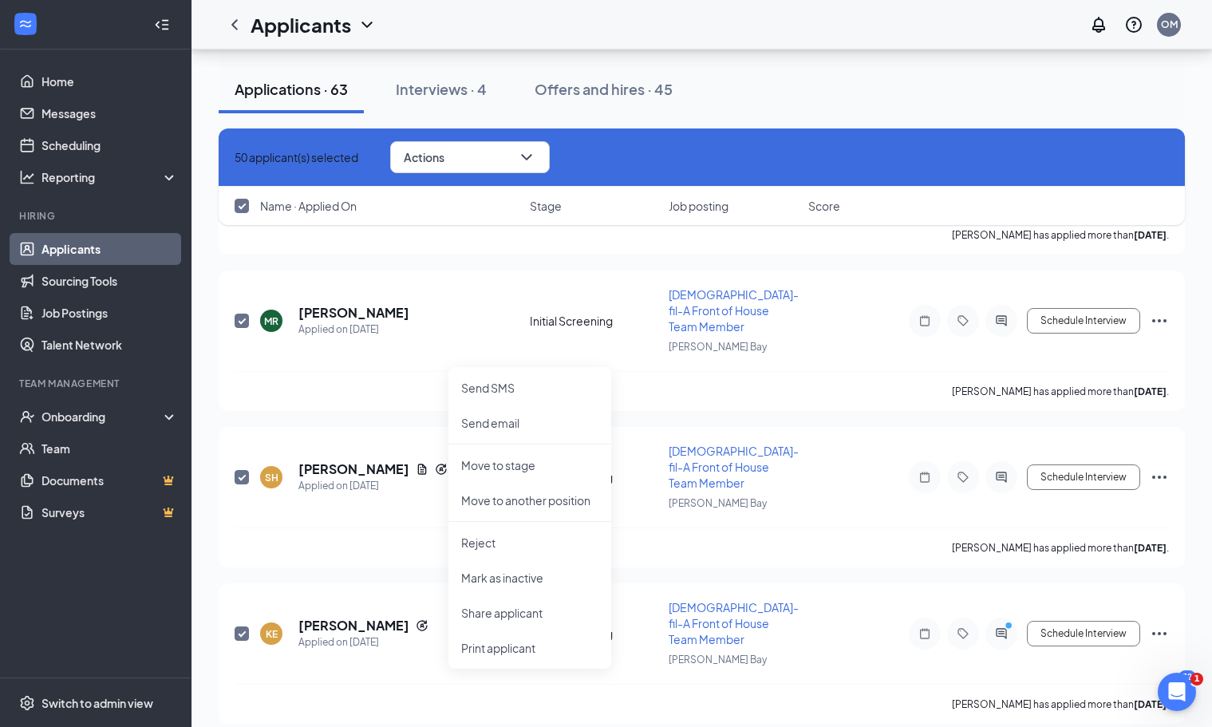
checkbox input "false"
click at [235, 157] on icon "Cross" at bounding box center [235, 157] width 0 height 0
checkbox input "false"
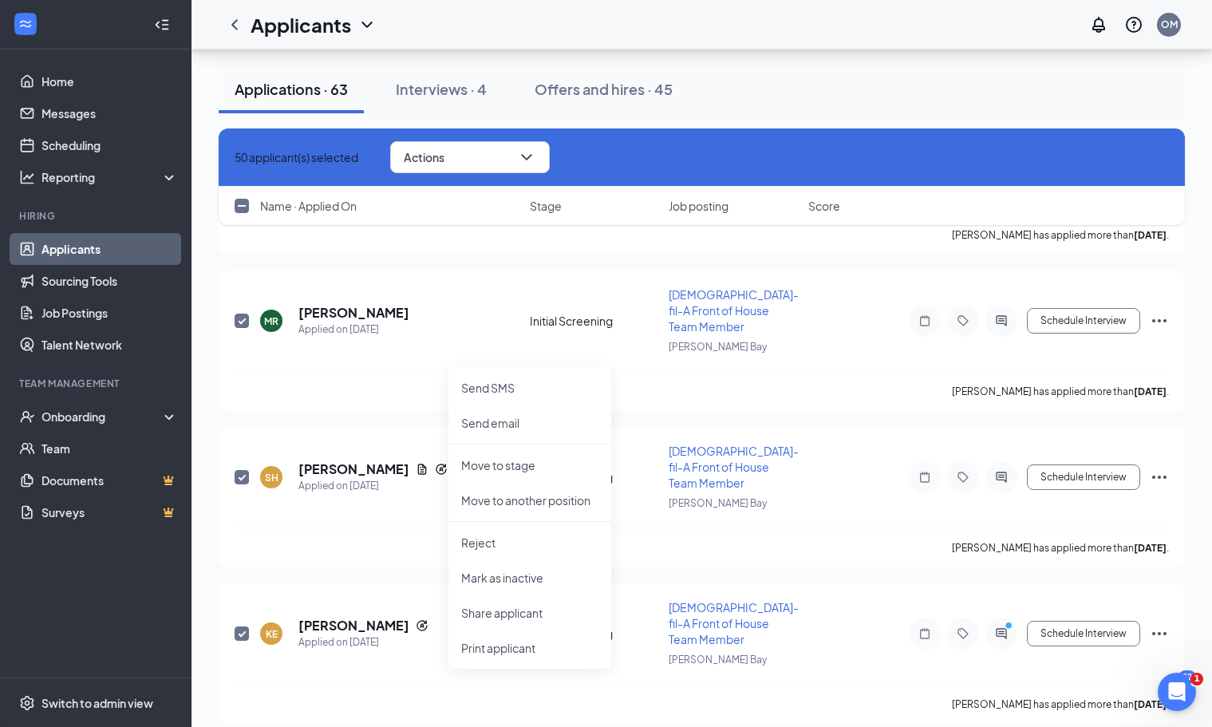
checkbox input "false"
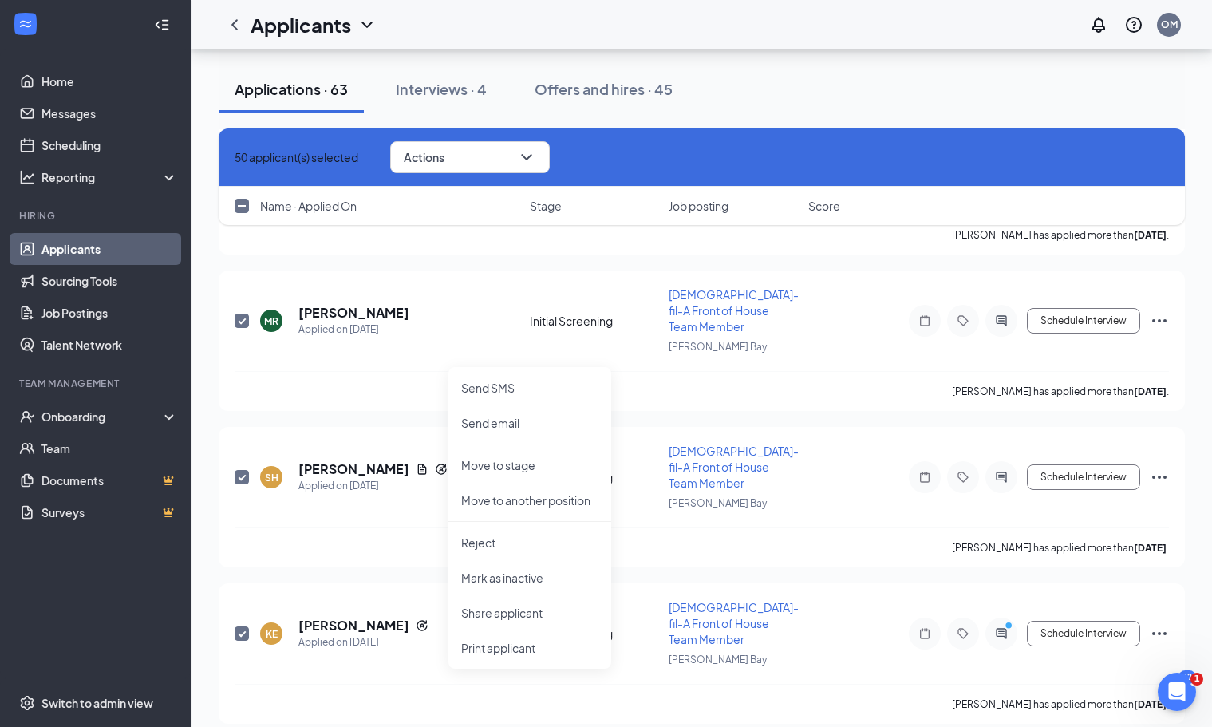
checkbox input "false"
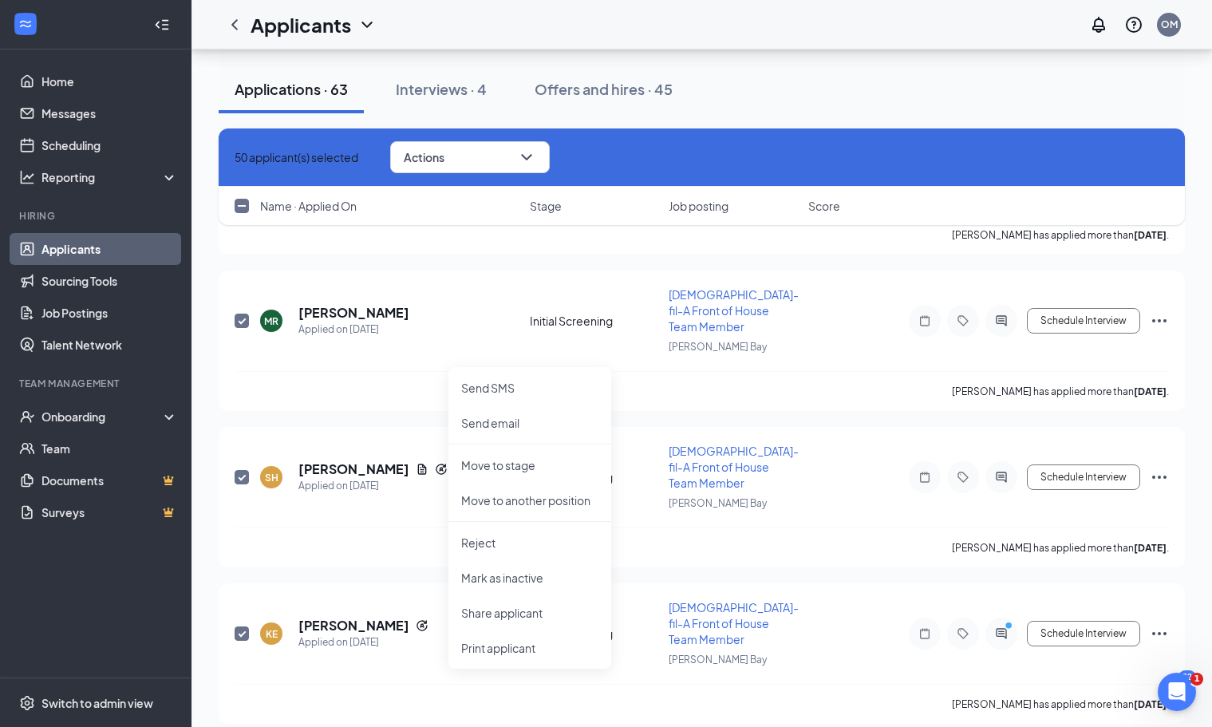
checkbox input "false"
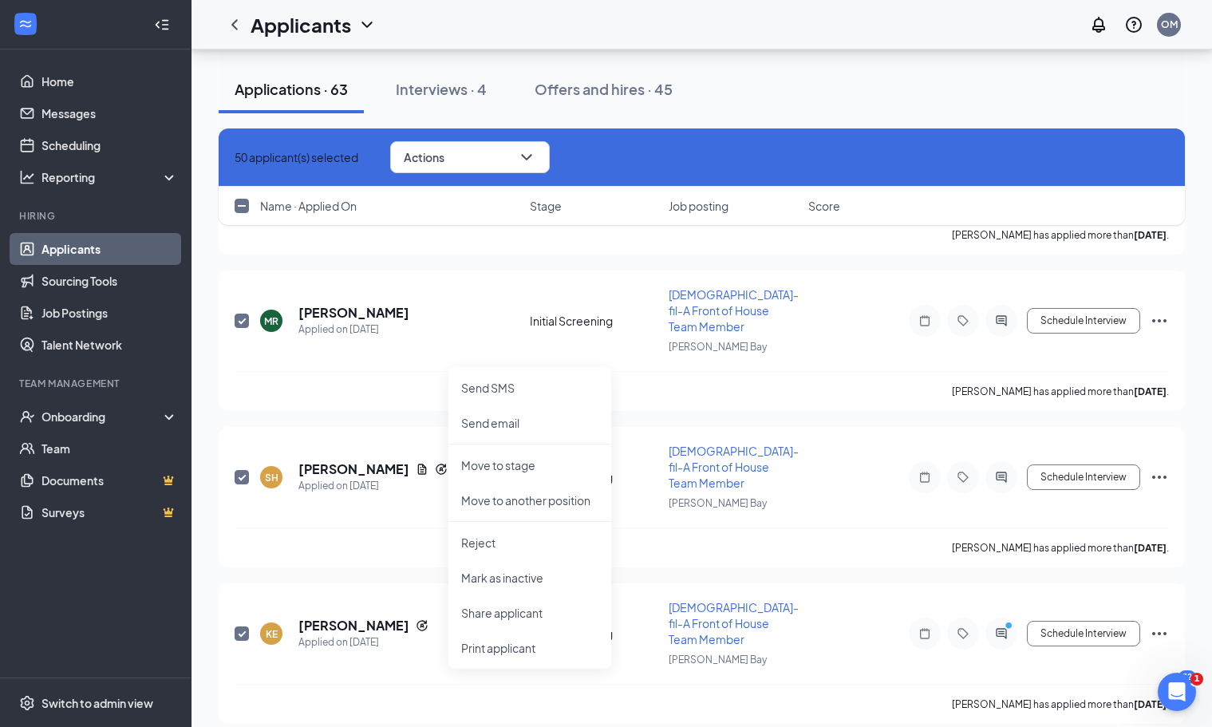
checkbox input "false"
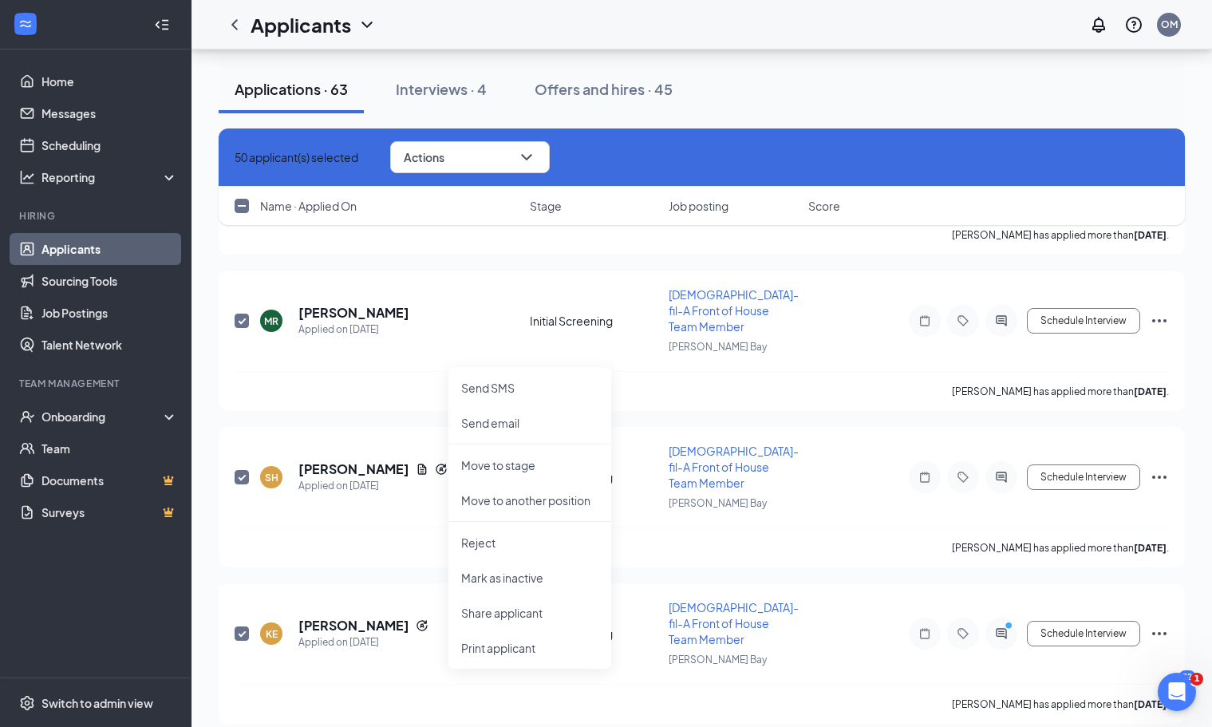
checkbox input "false"
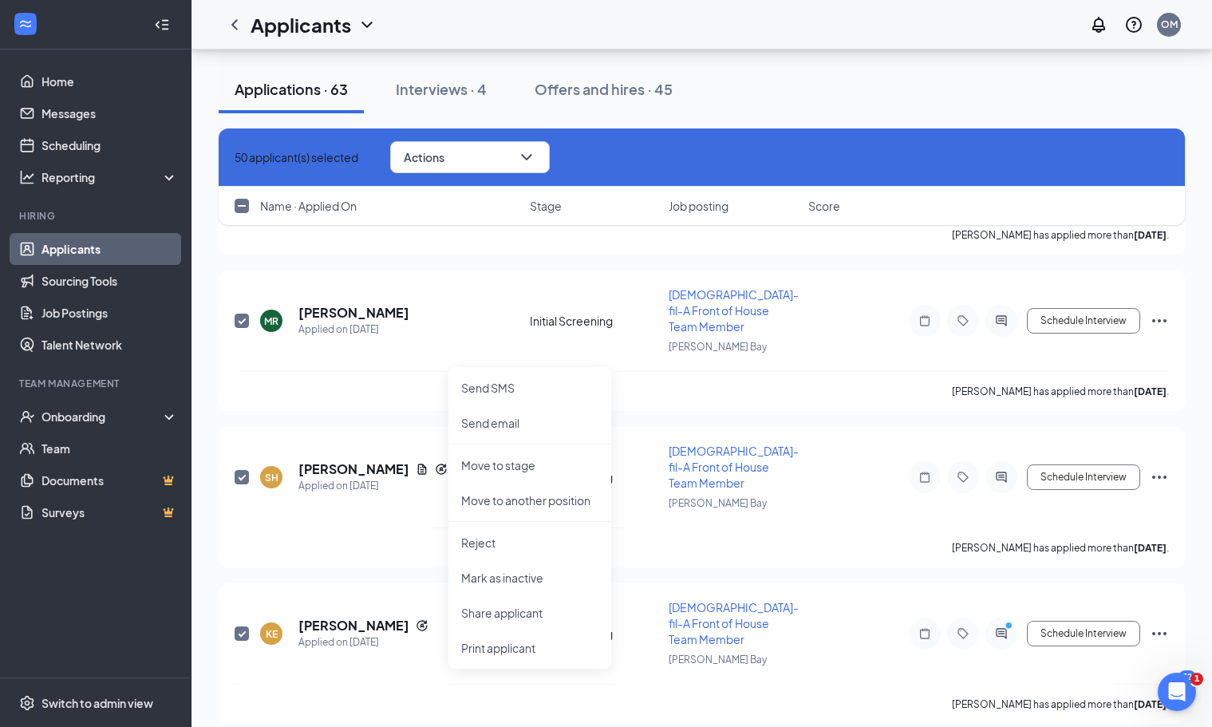
checkbox input "false"
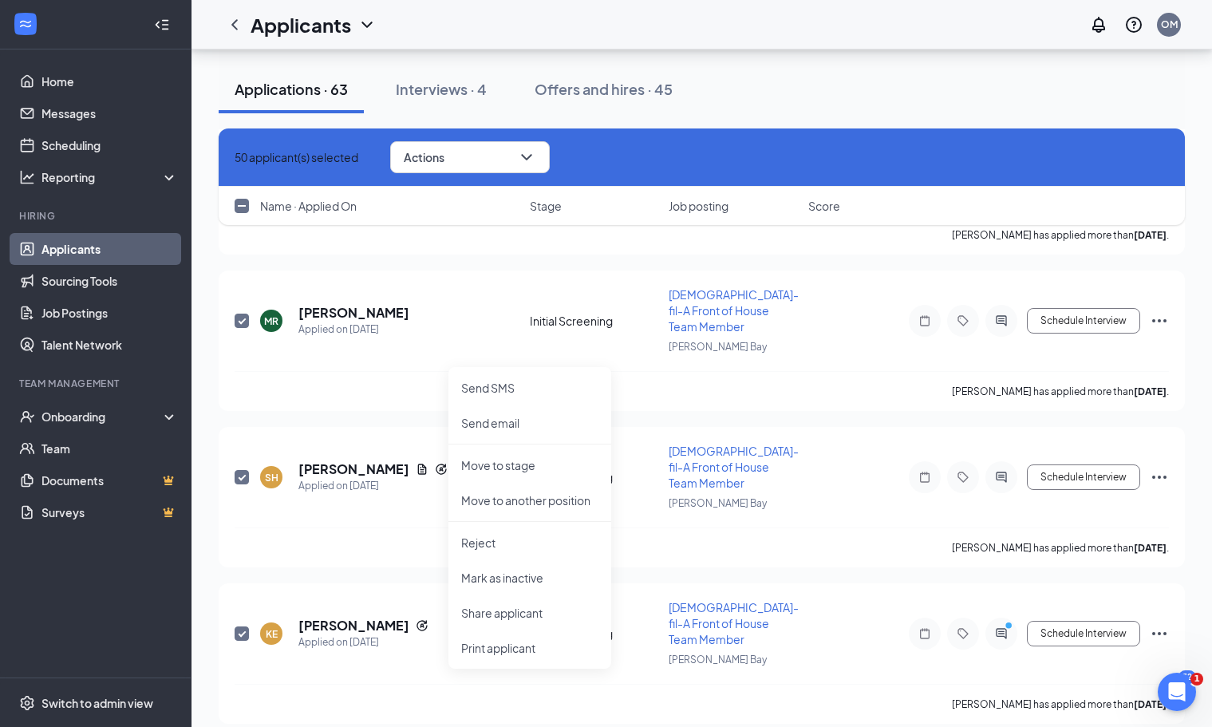
checkbox input "false"
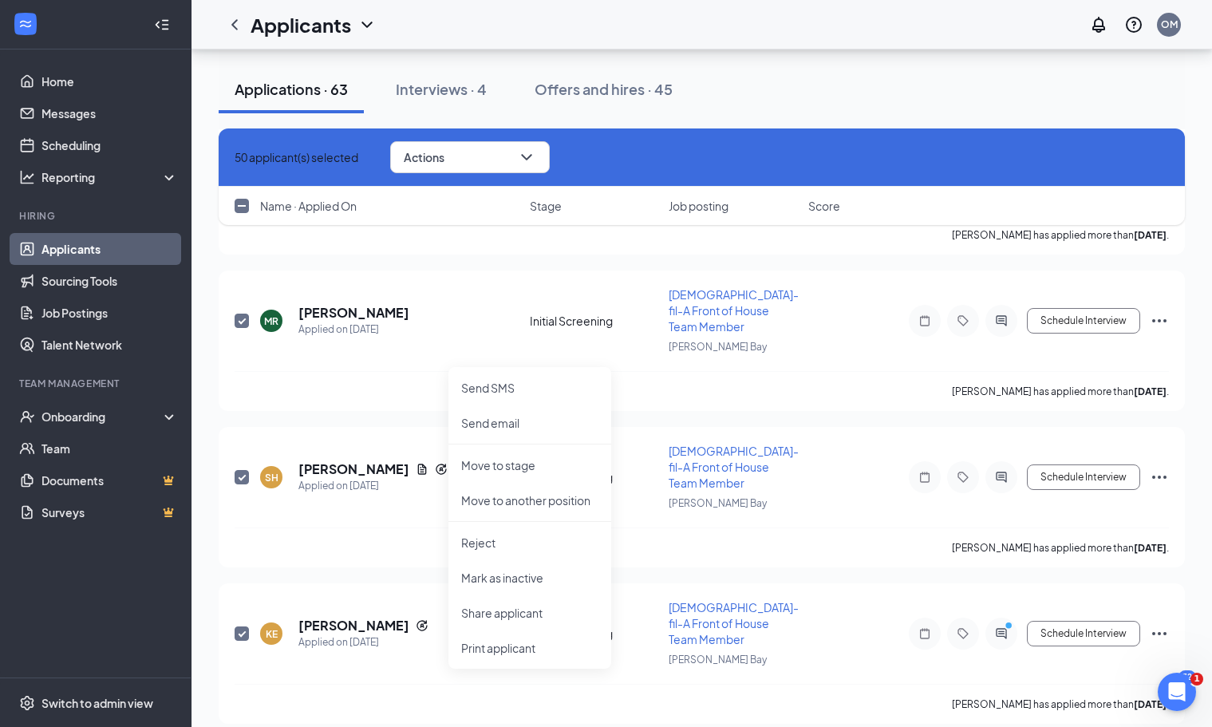
checkbox input "false"
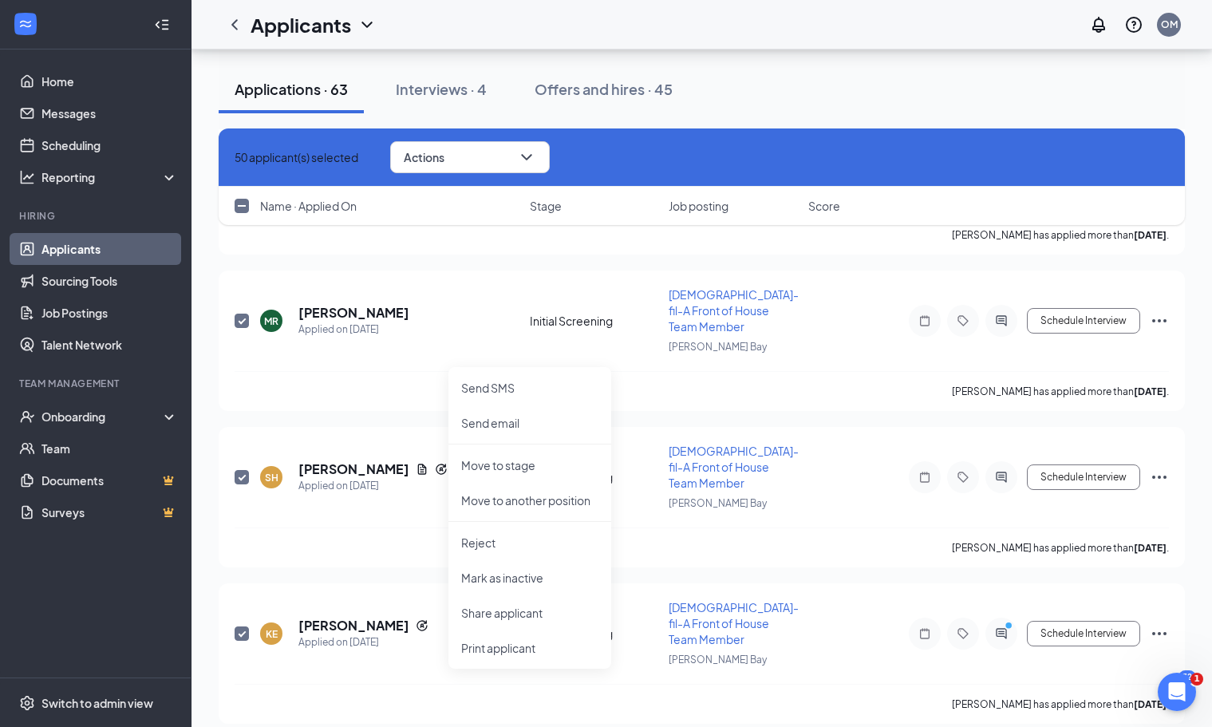
checkbox input "false"
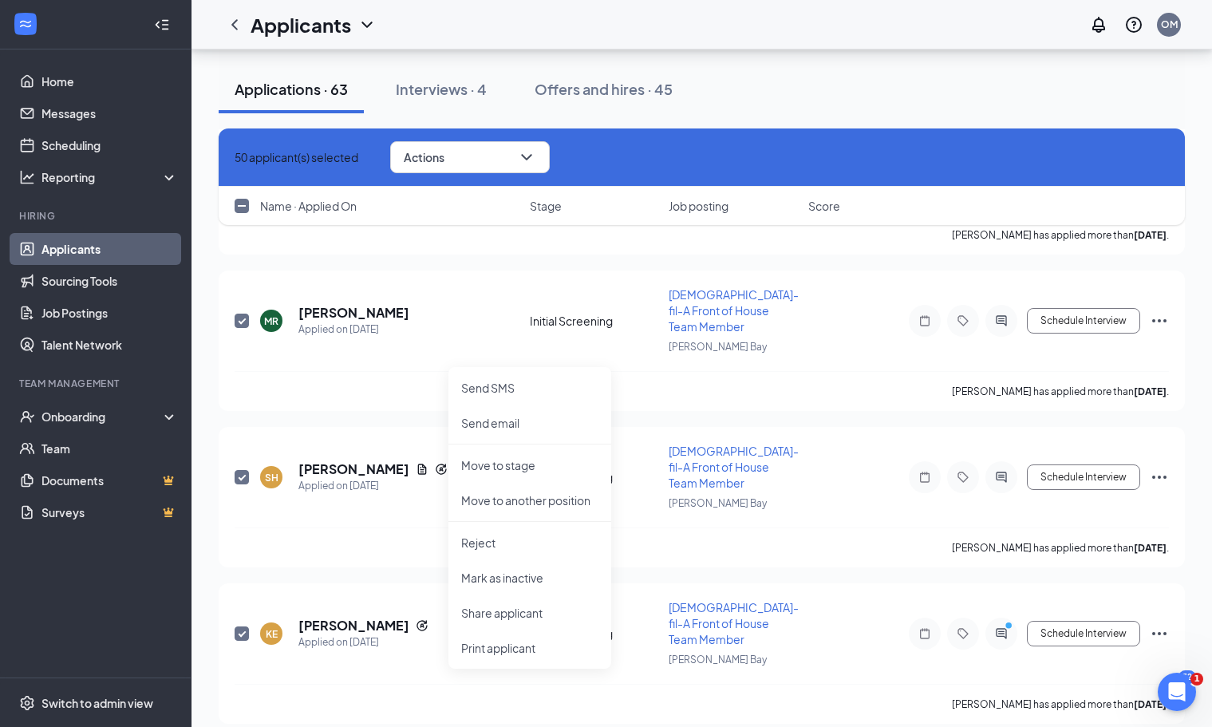
checkbox input "false"
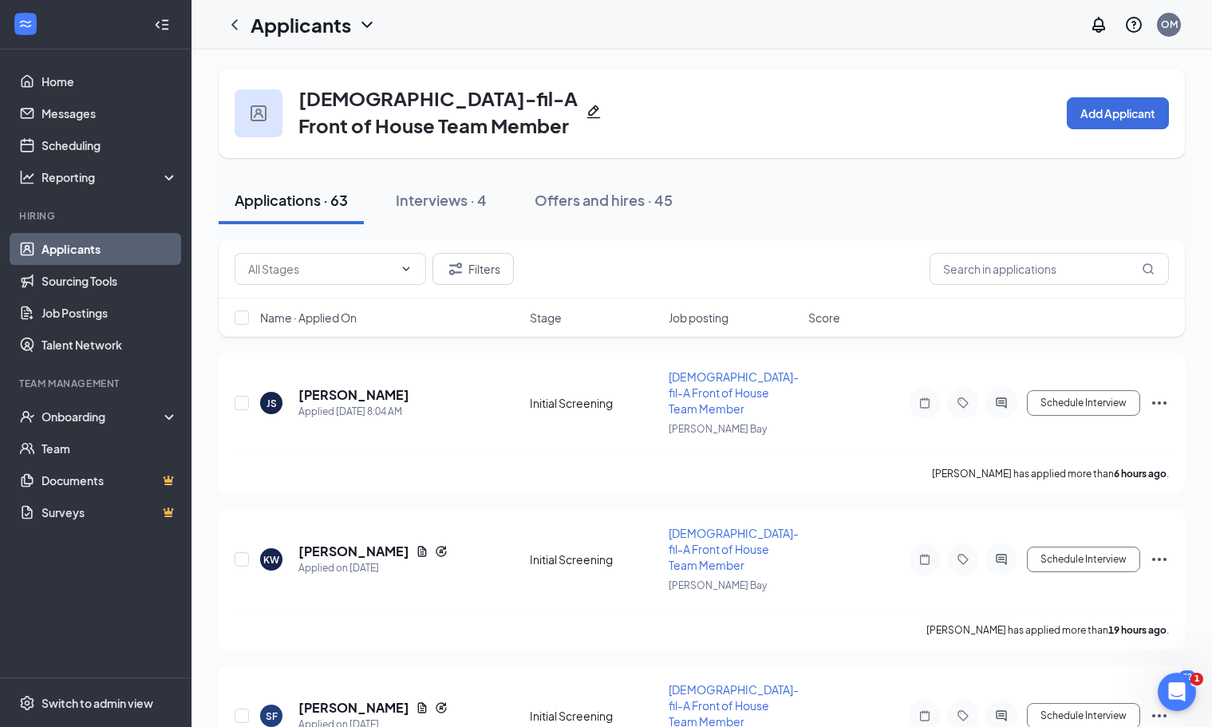
scroll to position [0, 0]
click at [356, 390] on h5 "[PERSON_NAME]" at bounding box center [353, 395] width 111 height 18
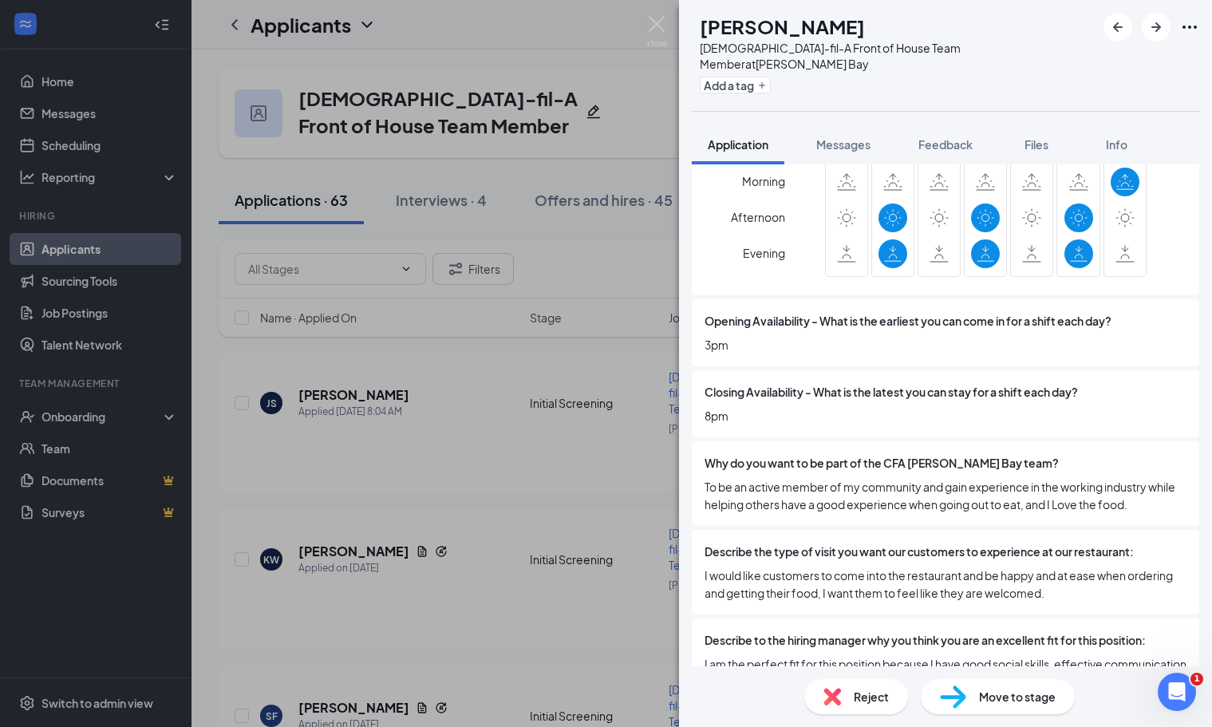
scroll to position [1556, 0]
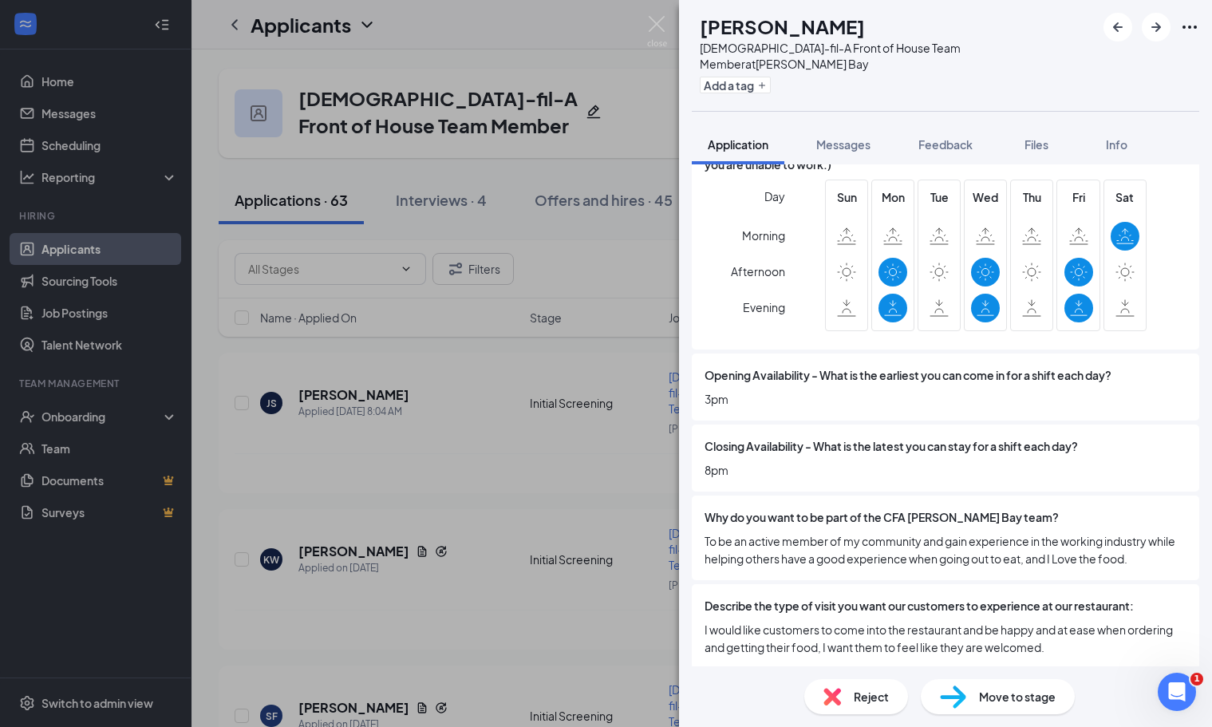
click at [848, 705] on div "Reject" at bounding box center [856, 696] width 104 height 35
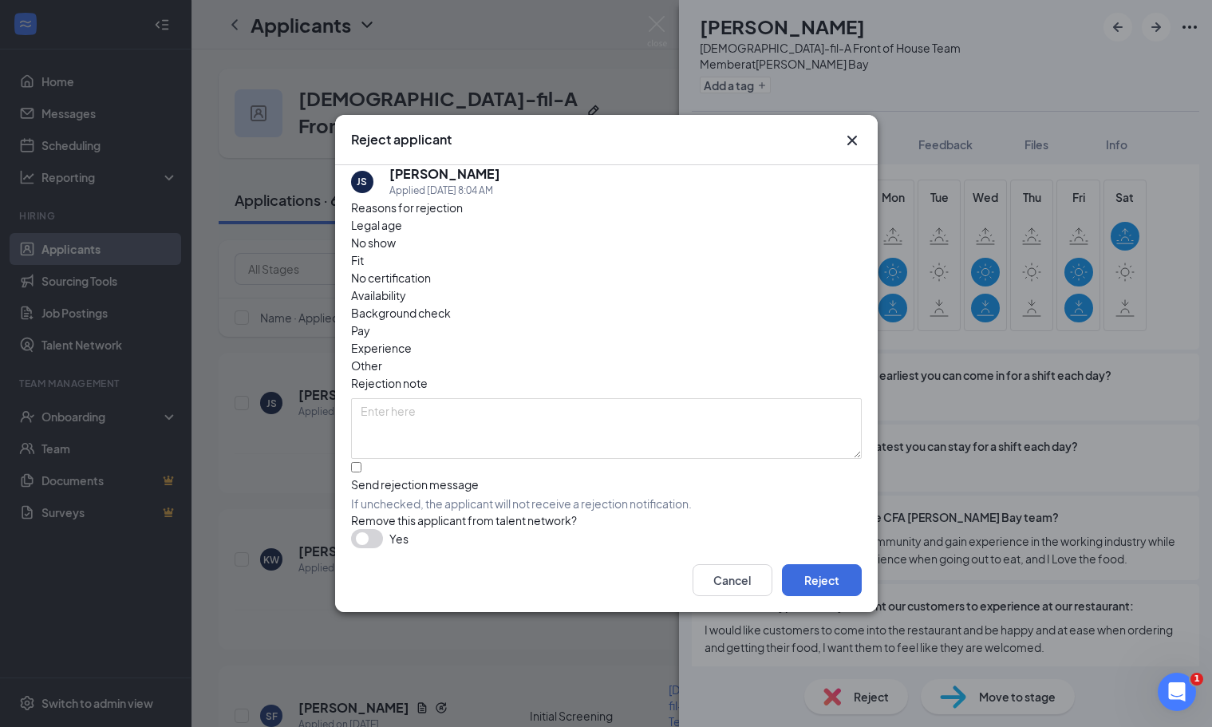
click at [406, 286] on span "Availability" at bounding box center [378, 295] width 55 height 18
click at [834, 594] on button "Reject" at bounding box center [822, 580] width 80 height 32
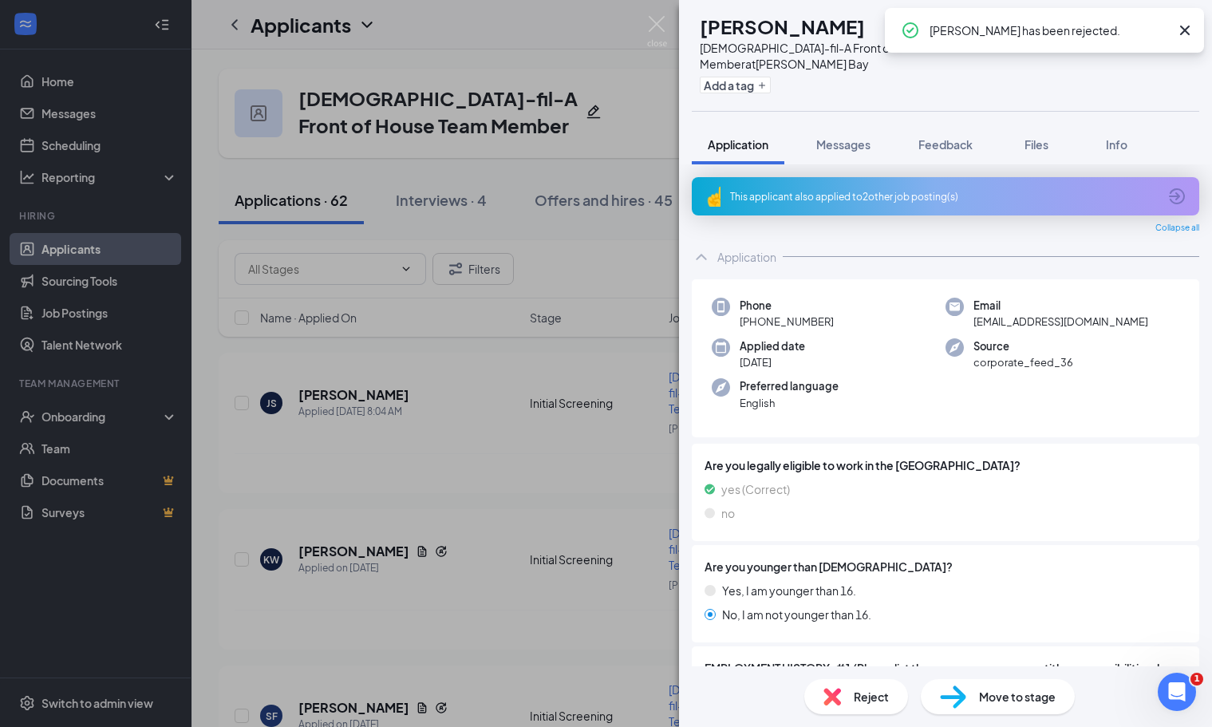
click at [446, 492] on div "KW [PERSON_NAME] [DEMOGRAPHIC_DATA]-fil-A Front of House Team Member at [PERSON…" at bounding box center [606, 363] width 1212 height 727
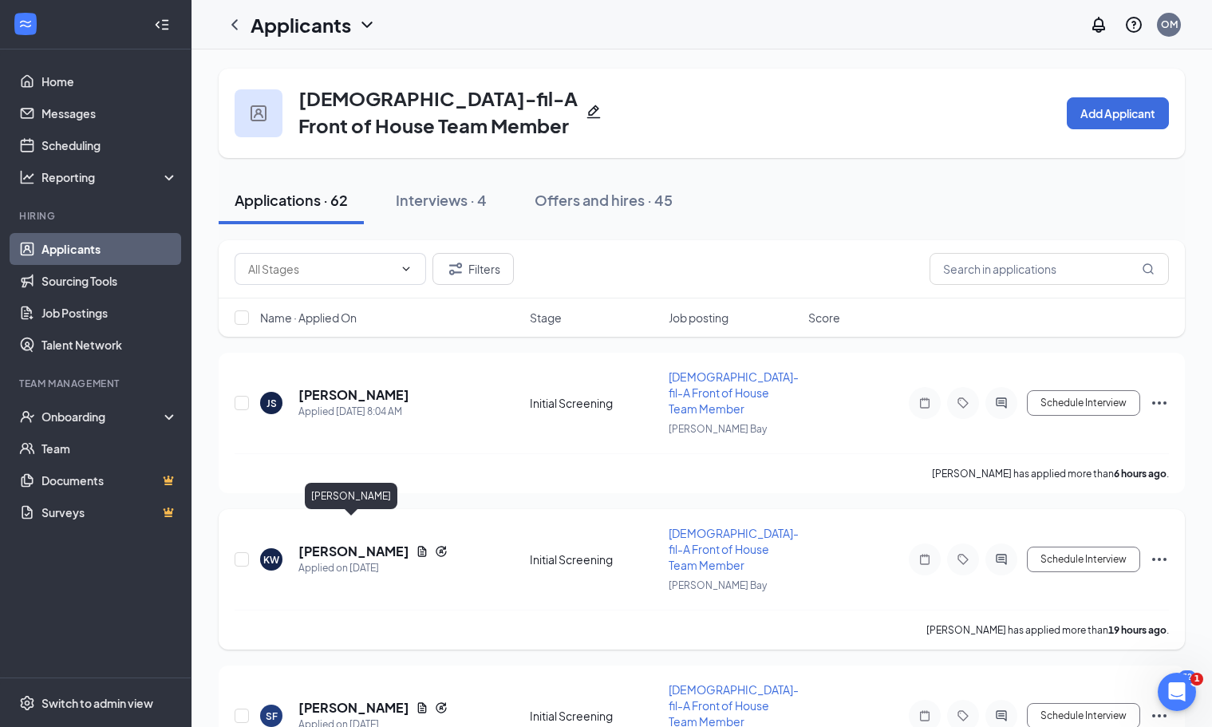
click at [362, 543] on h5 "[PERSON_NAME]" at bounding box center [353, 552] width 111 height 18
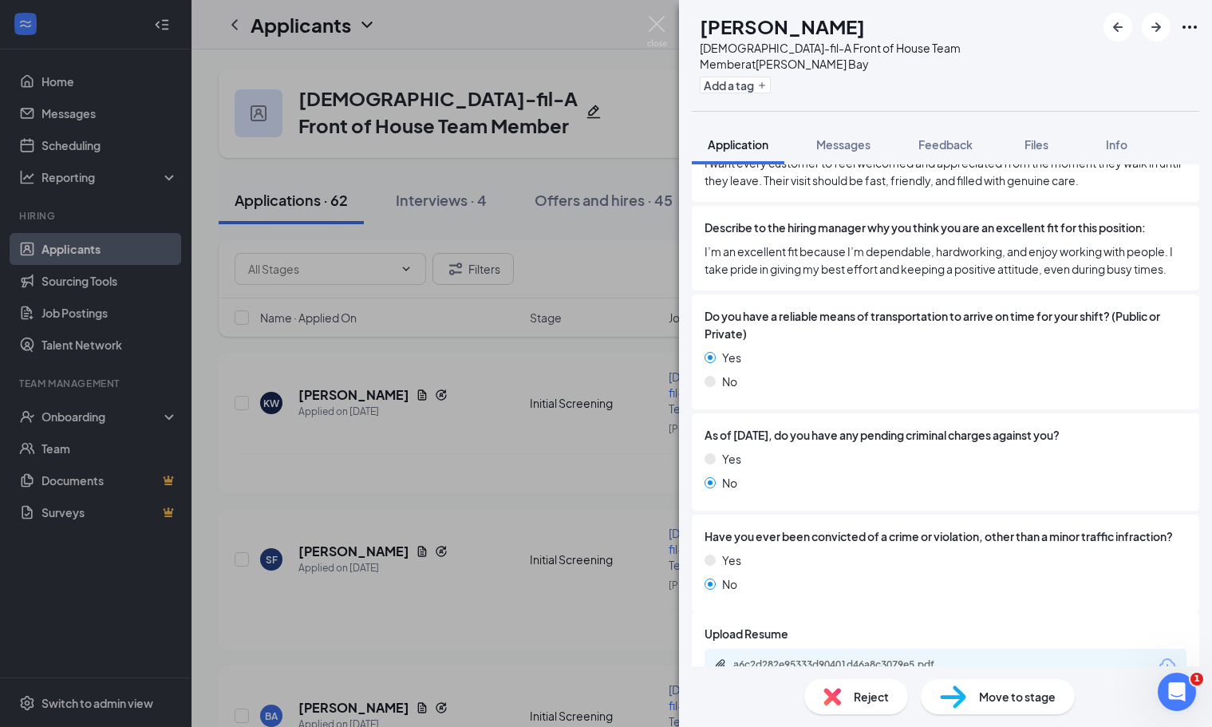
scroll to position [2084, 0]
click at [823, 659] on div "a6c2d282e95333d90401d46a8c3079e5.pdf" at bounding box center [844, 665] width 223 height 13
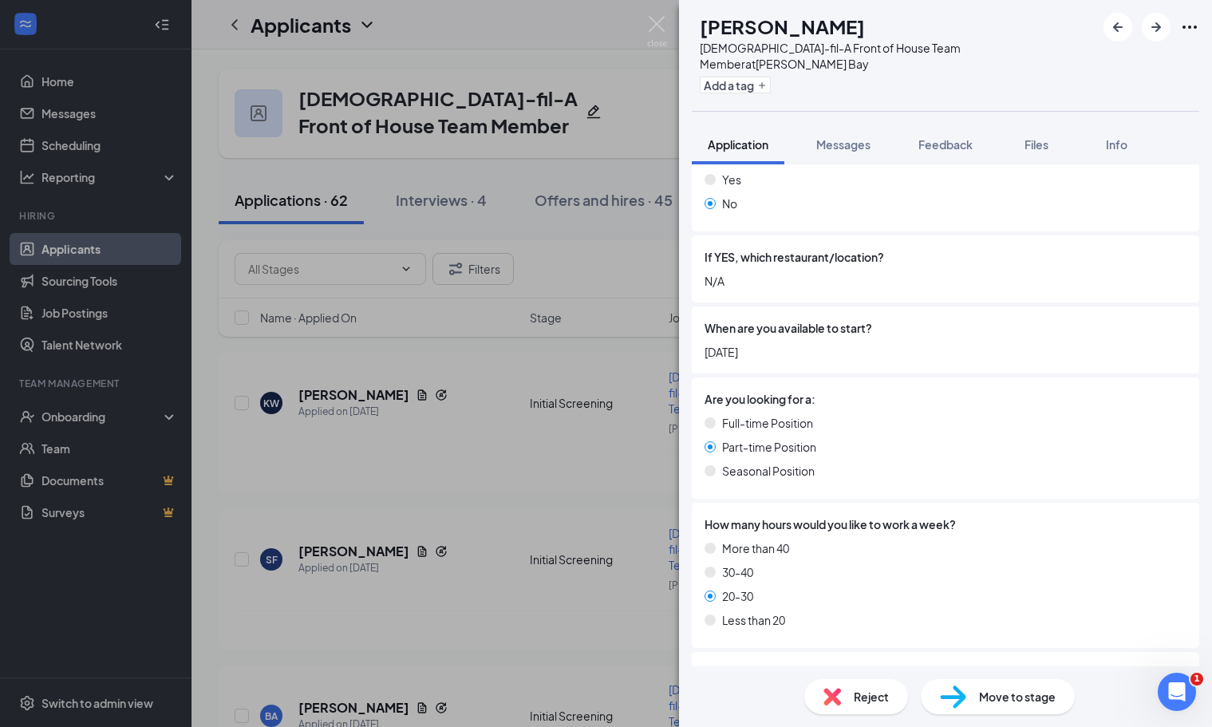
scroll to position [1077, 0]
click at [656, 26] on img at bounding box center [657, 31] width 20 height 31
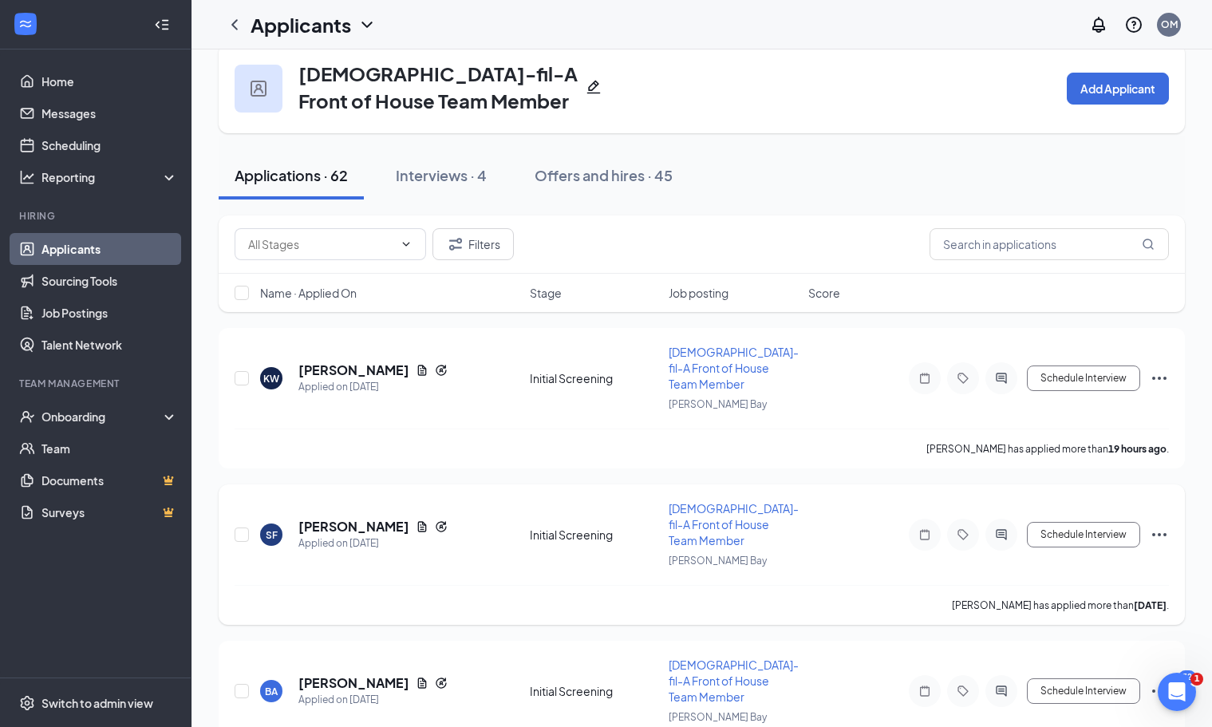
scroll to position [26, 0]
click at [429, 519] on icon "Document" at bounding box center [422, 525] width 13 height 13
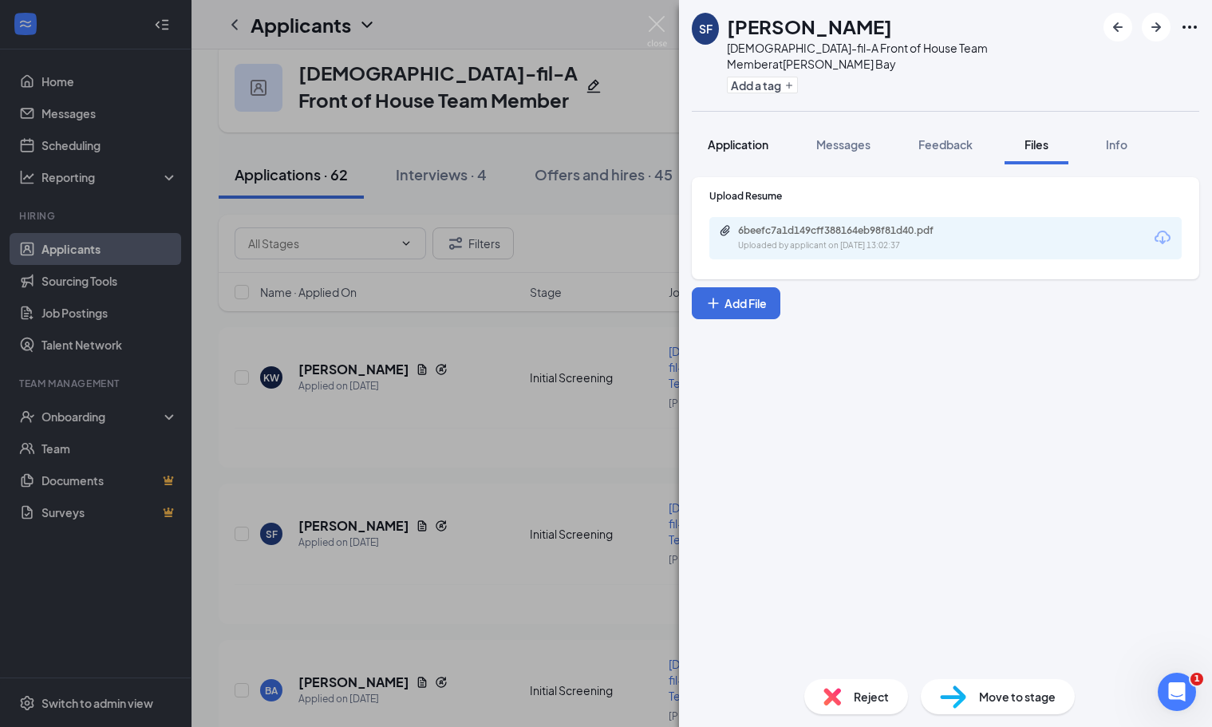
click at [743, 136] on div "Application" at bounding box center [738, 144] width 61 height 16
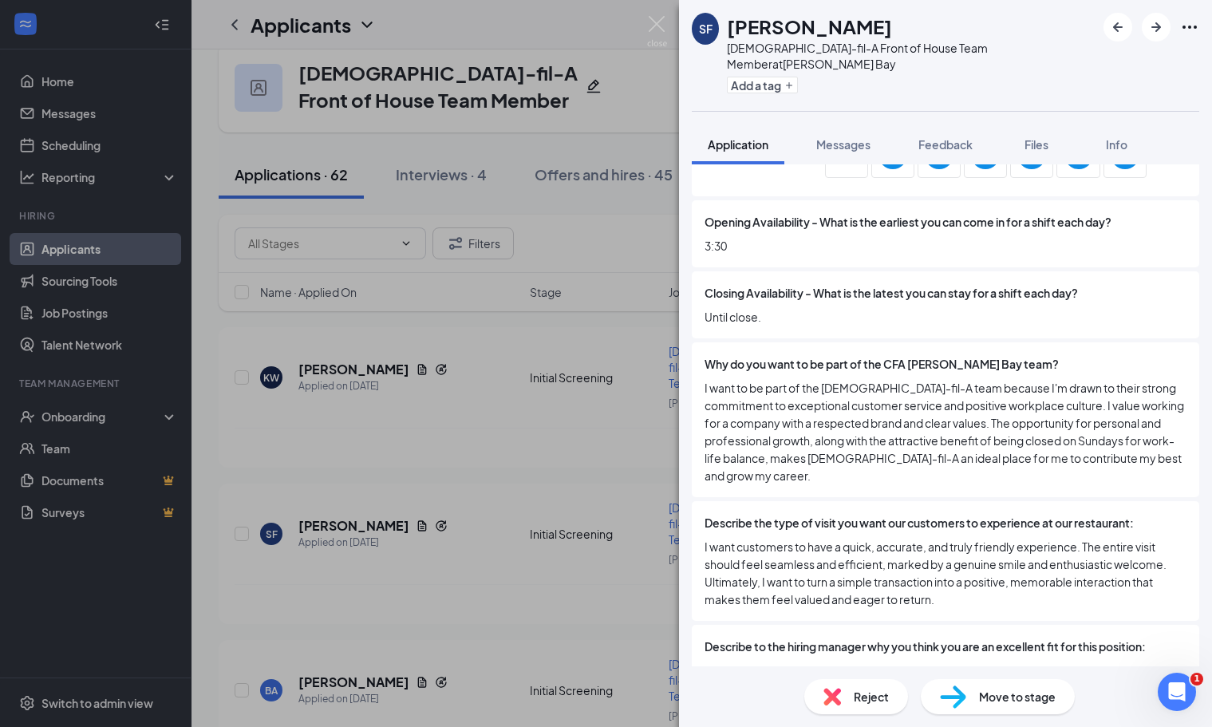
scroll to position [1900, 0]
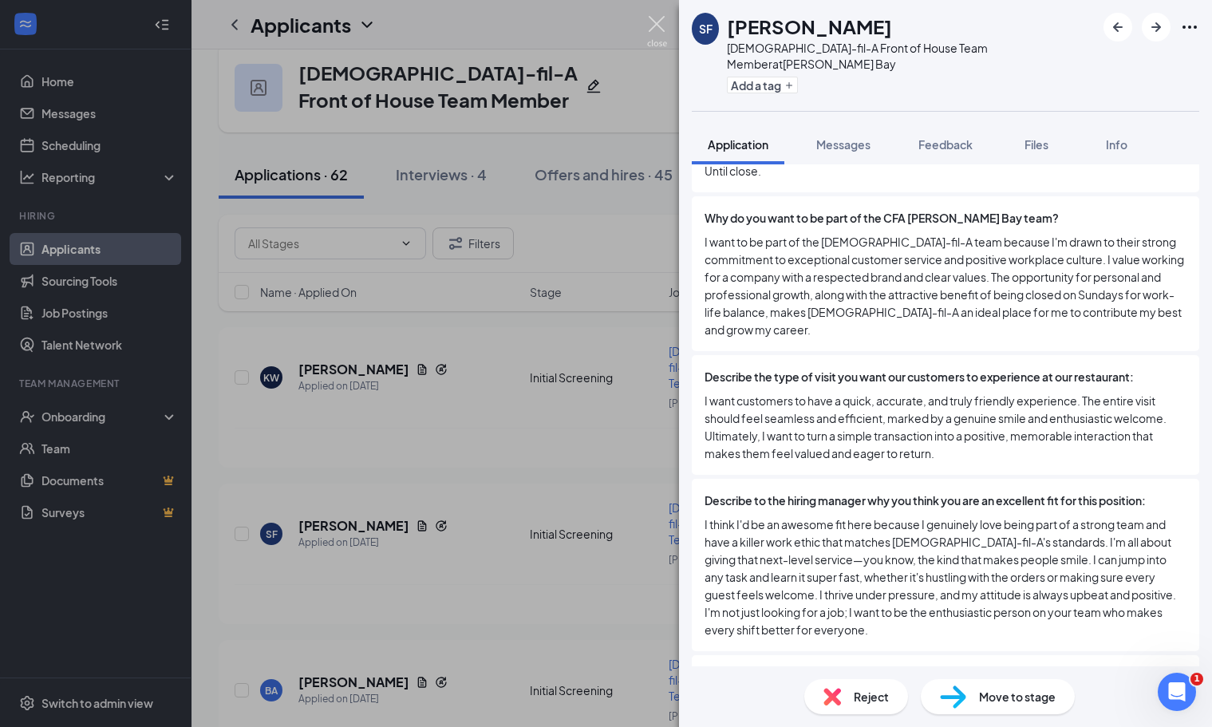
click at [662, 28] on img at bounding box center [657, 31] width 20 height 31
